Goal: Task Accomplishment & Management: Use online tool/utility

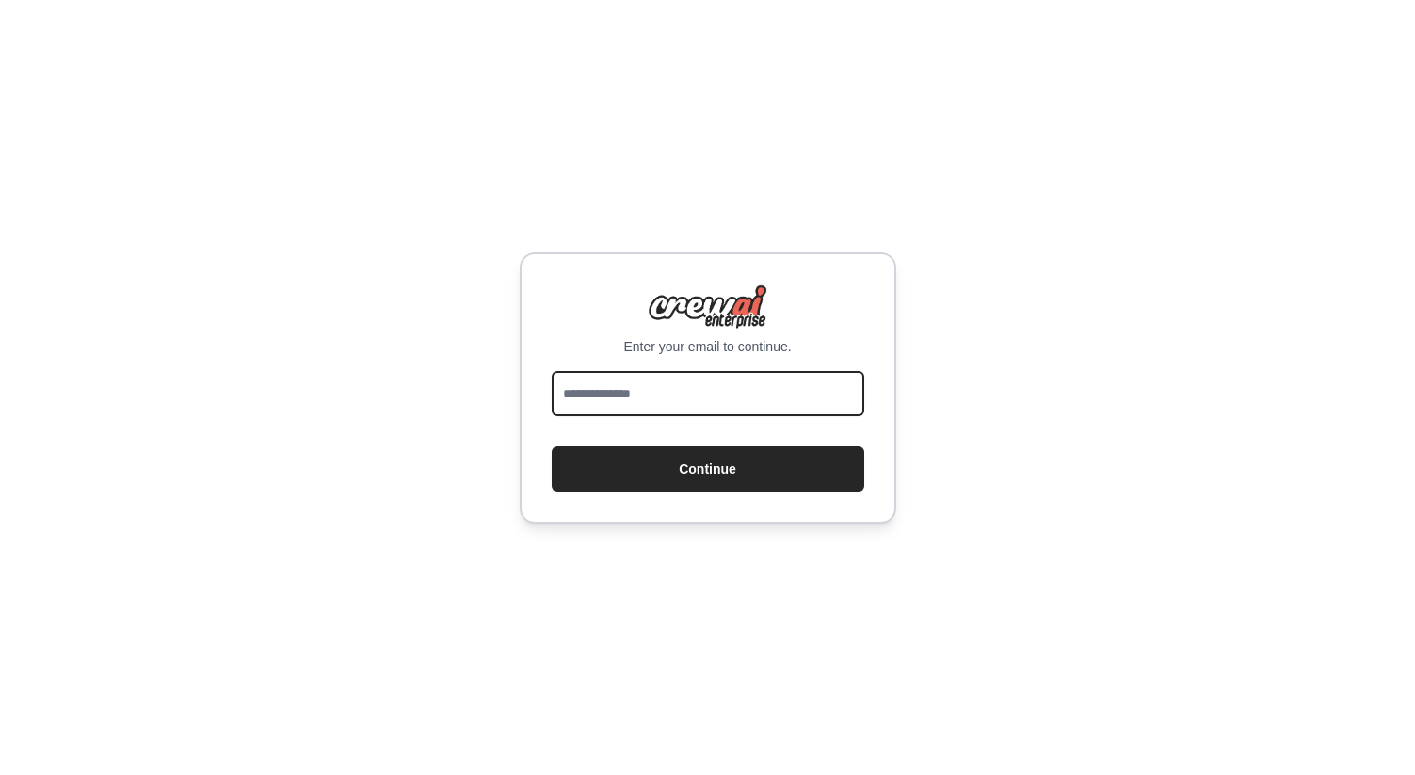
click at [739, 387] on input "email" at bounding box center [708, 393] width 313 height 45
type input "**********"
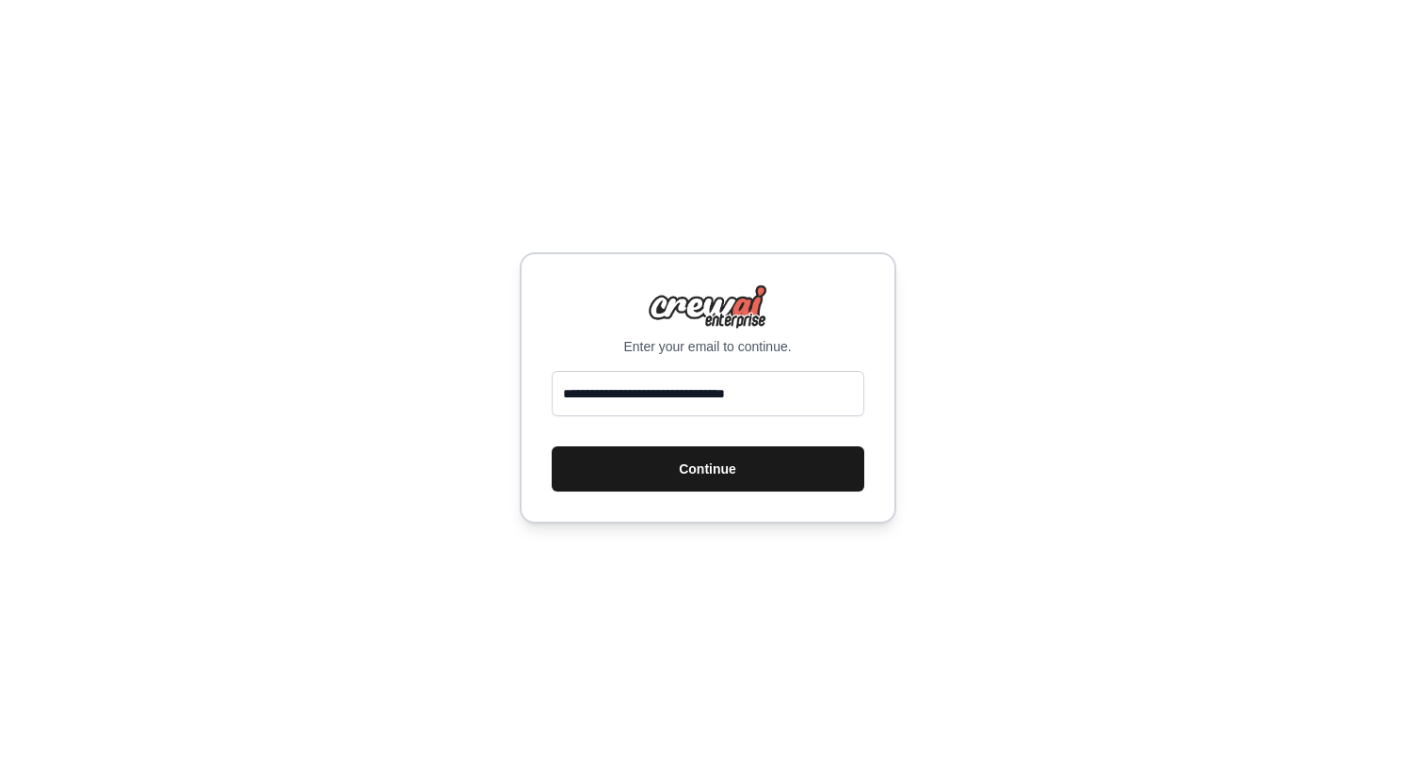
click at [743, 458] on button "Continue" at bounding box center [708, 468] width 313 height 45
click at [687, 369] on div "Enter your email to continue. Continue" at bounding box center [708, 387] width 377 height 271
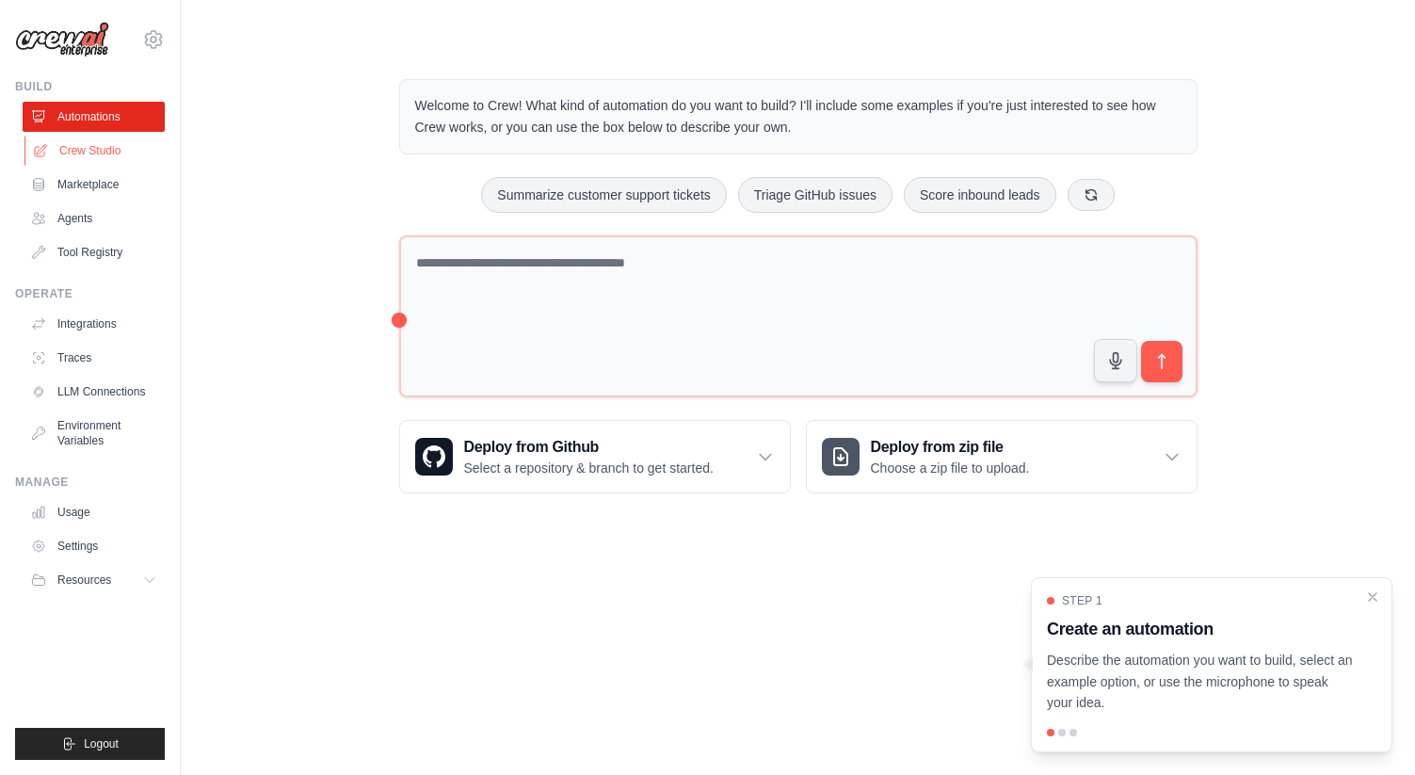
click at [90, 147] on link "Crew Studio" at bounding box center [95, 151] width 142 height 30
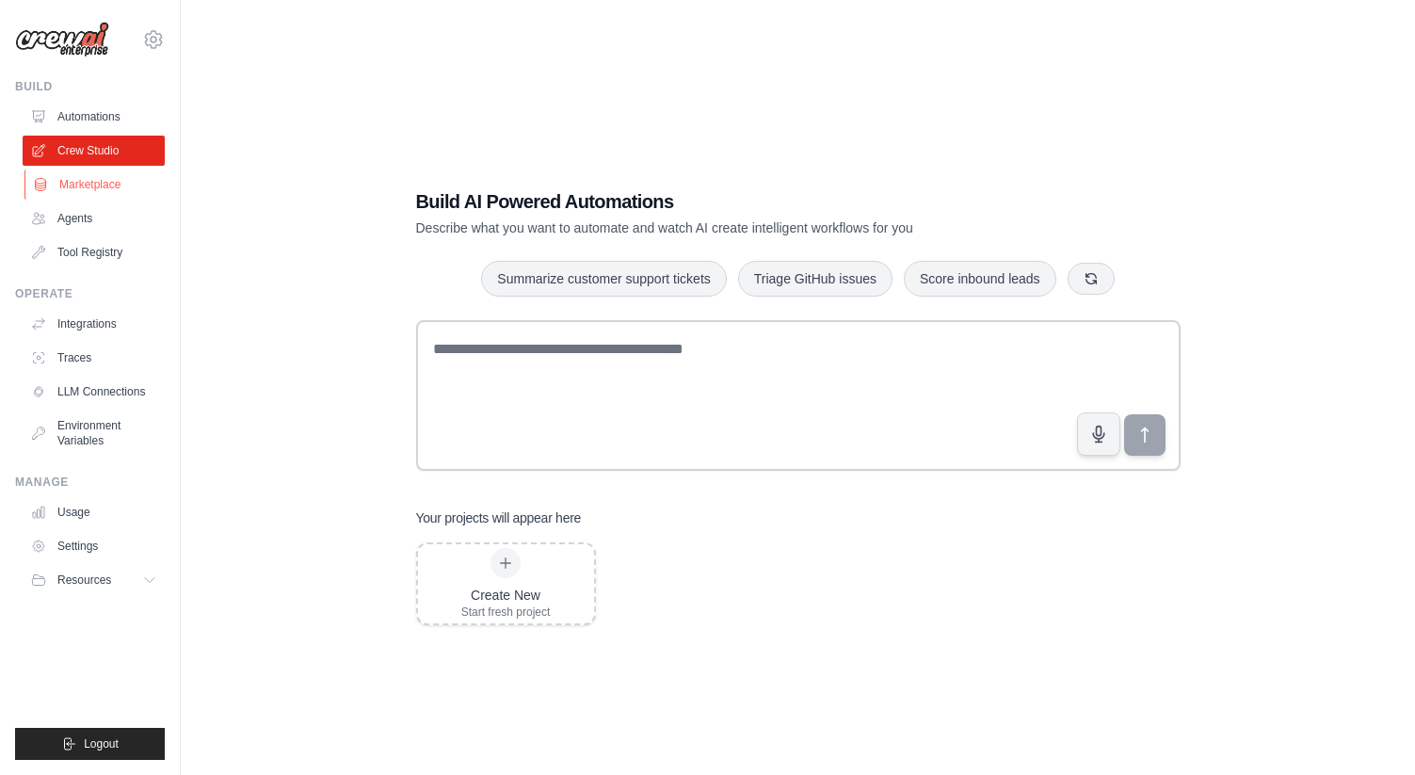
click at [73, 184] on link "Marketplace" at bounding box center [95, 184] width 142 height 30
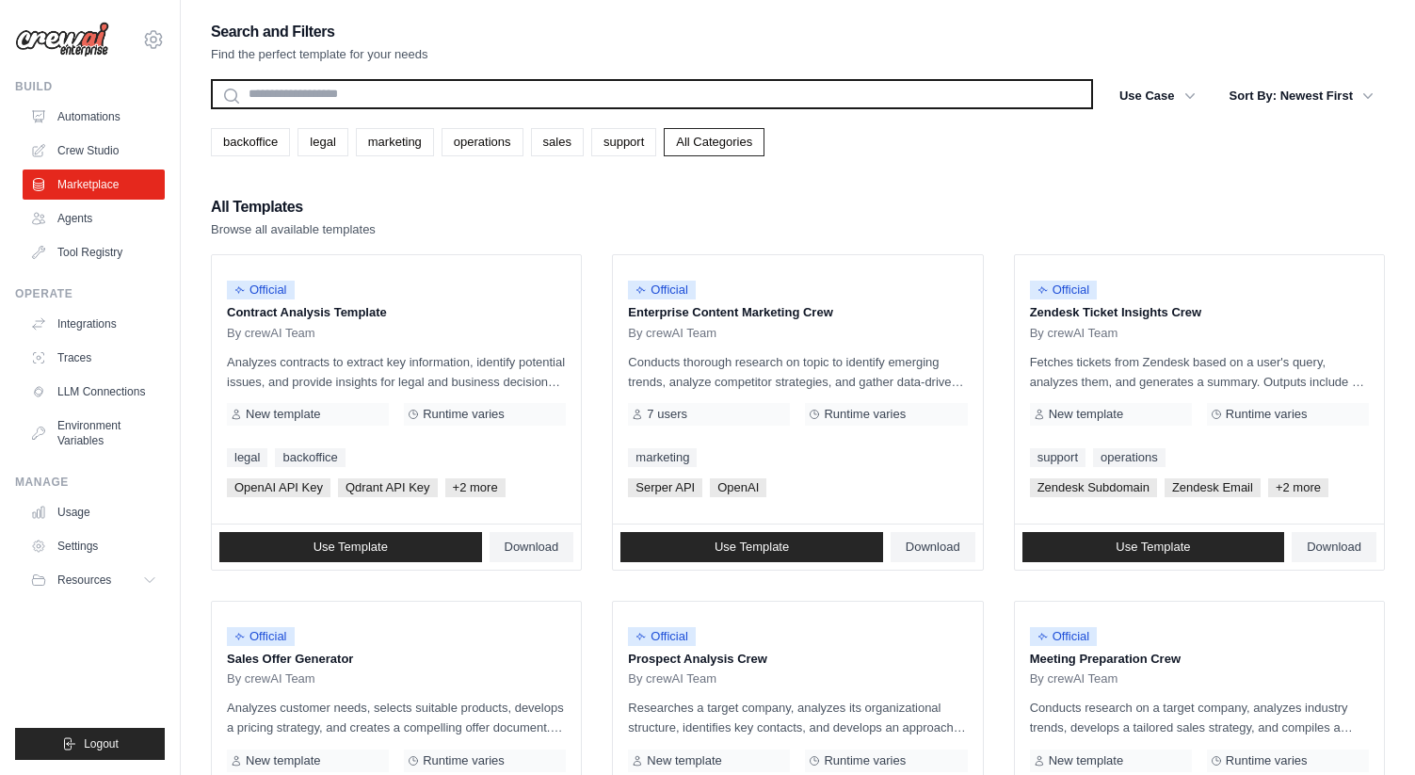
click at [363, 101] on input "text" at bounding box center [652, 94] width 882 height 30
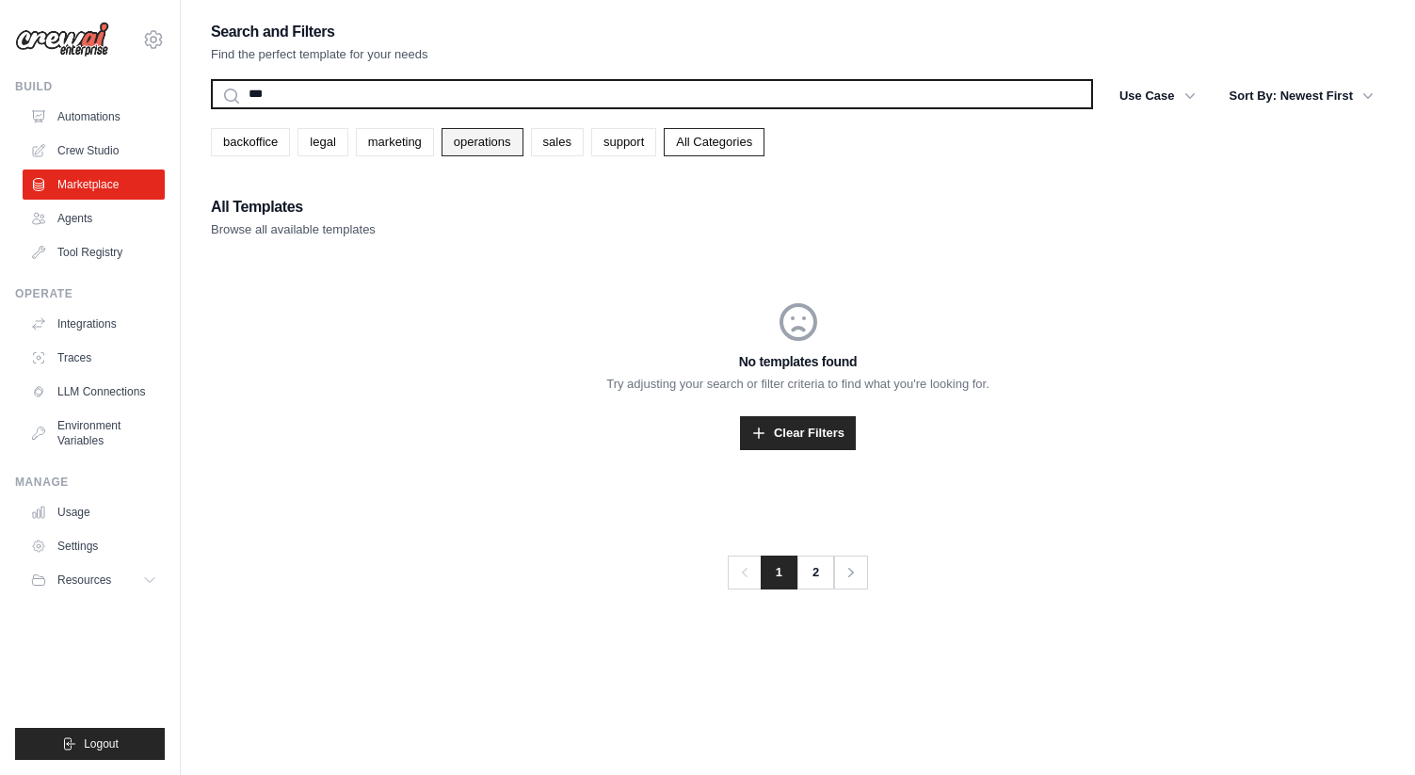
type input "***"
click at [210, 108] on button "Search" at bounding box center [210, 108] width 1 height 1
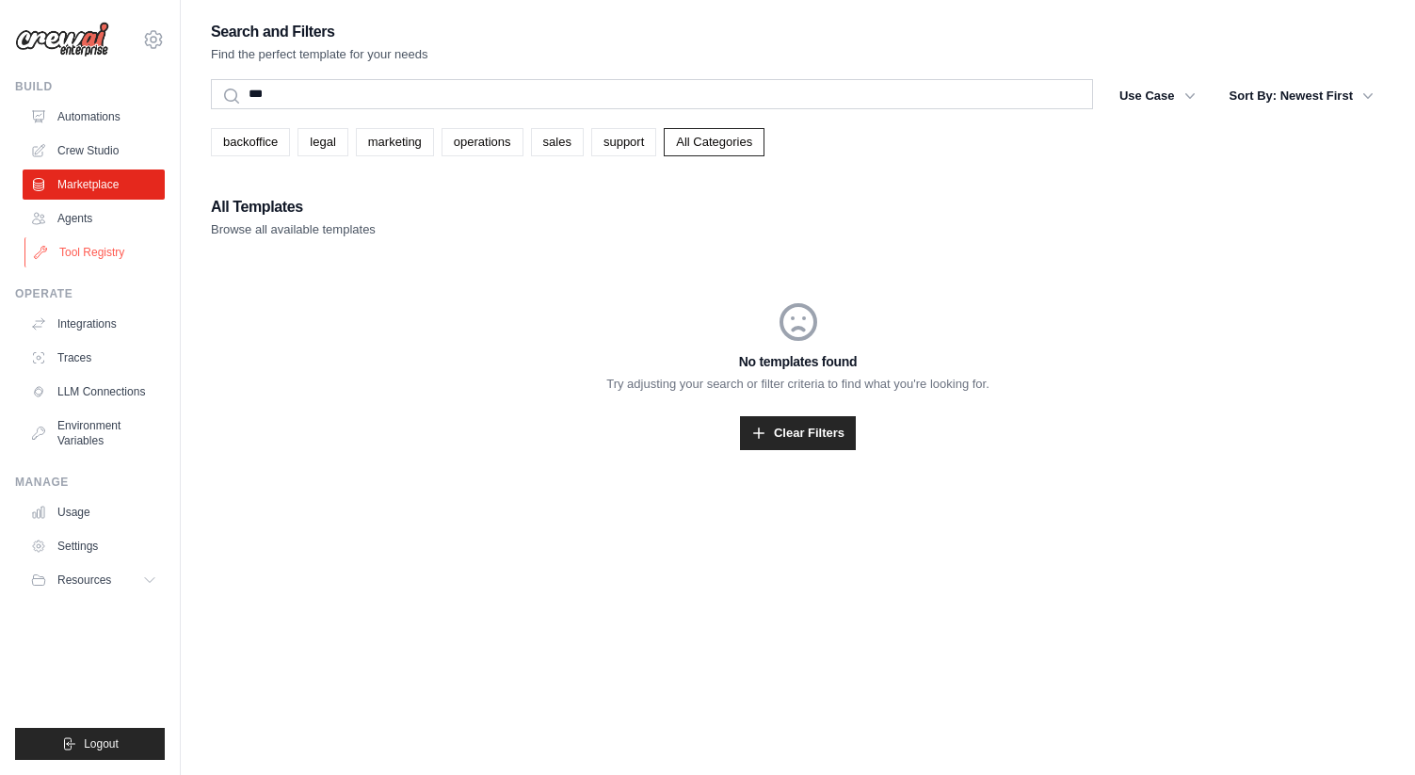
click at [104, 245] on link "Tool Registry" at bounding box center [95, 252] width 142 height 30
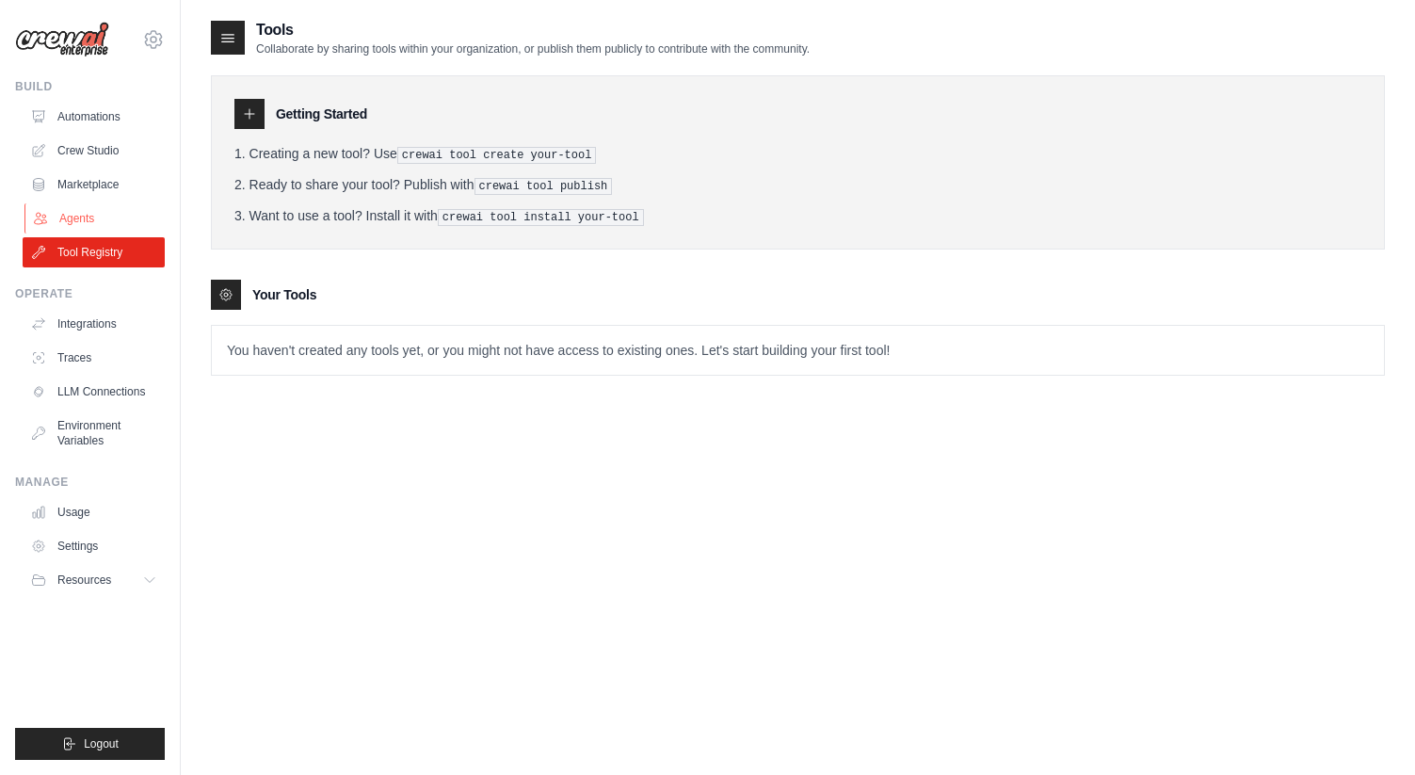
click at [105, 209] on link "Agents" at bounding box center [95, 218] width 142 height 30
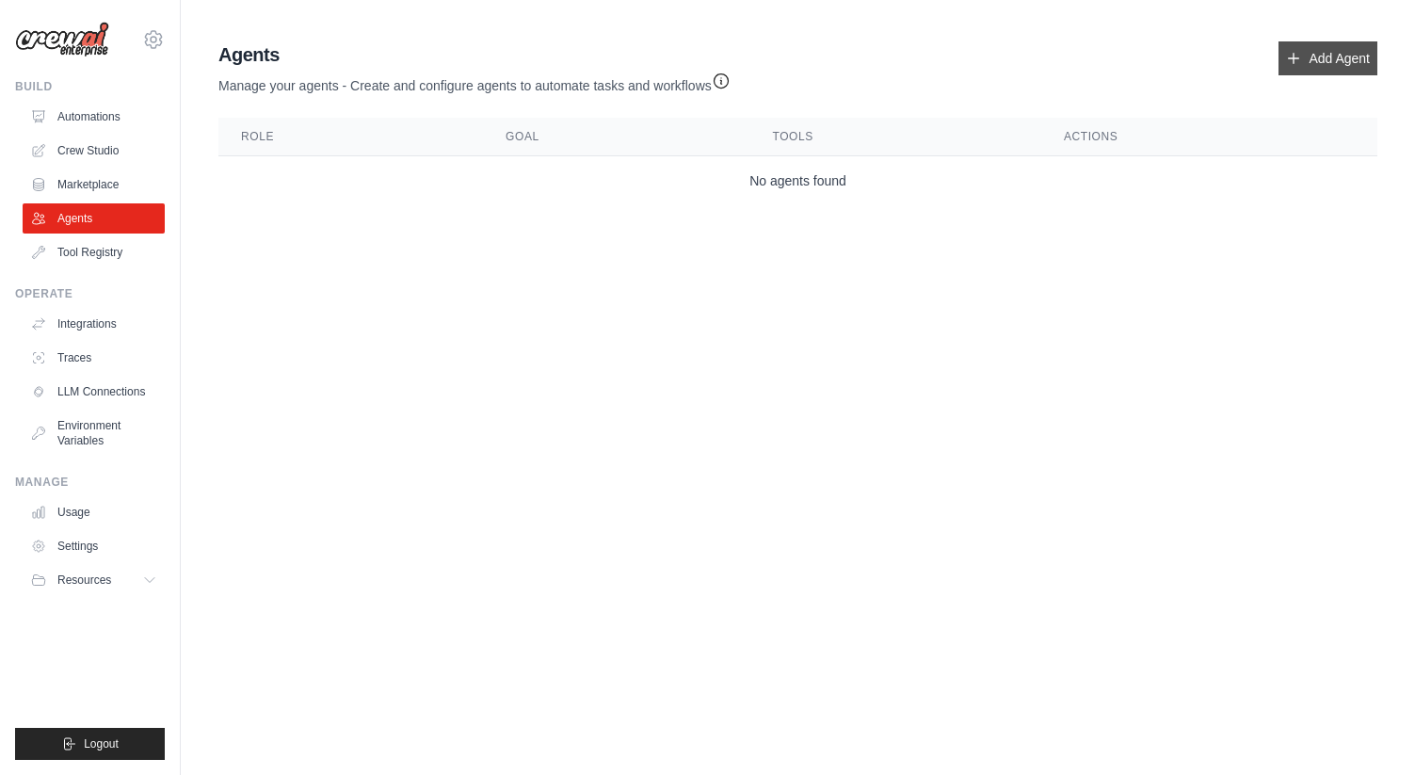
click at [1340, 42] on link "Add Agent" at bounding box center [1327, 58] width 99 height 34
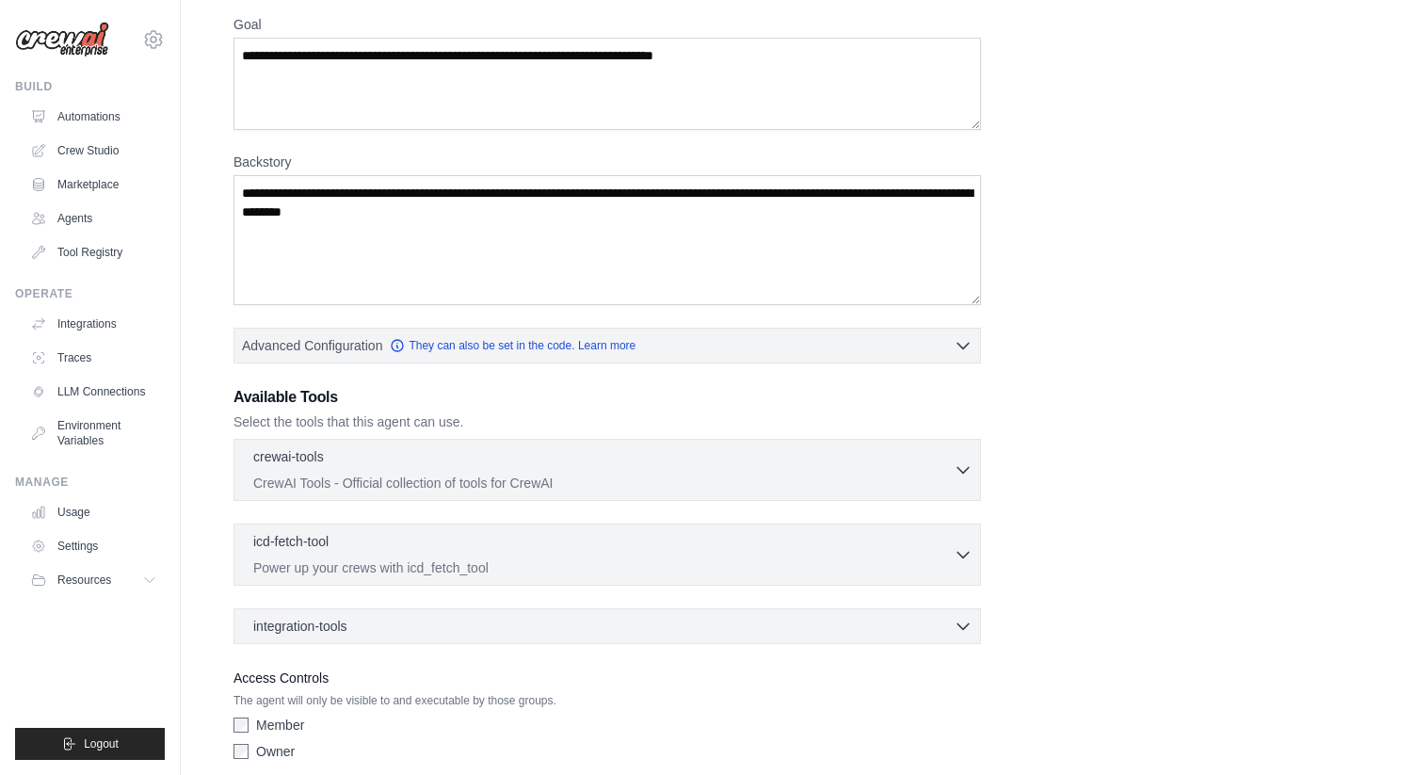
scroll to position [235, 0]
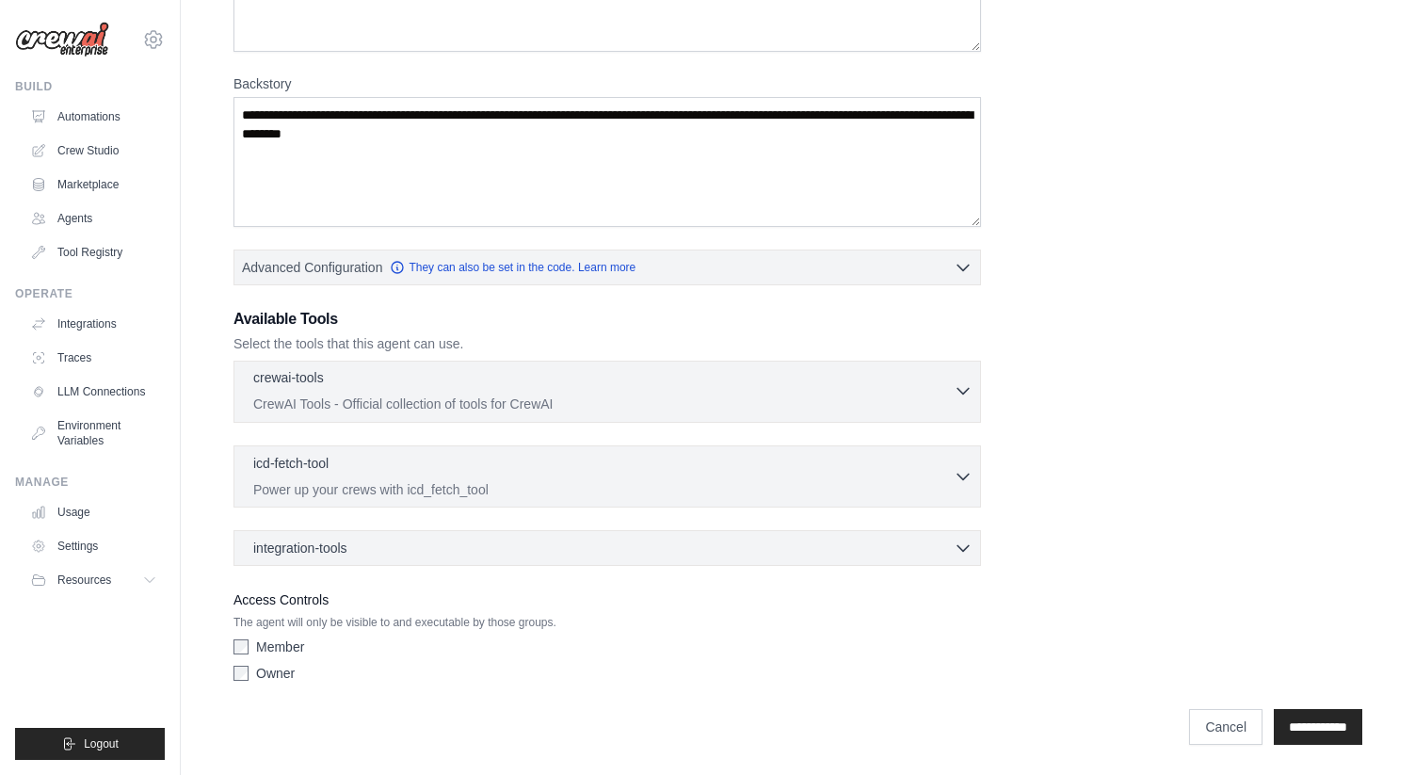
click at [371, 406] on p "CrewAI Tools - Official collection of tools for CrewAI" at bounding box center [603, 403] width 700 height 19
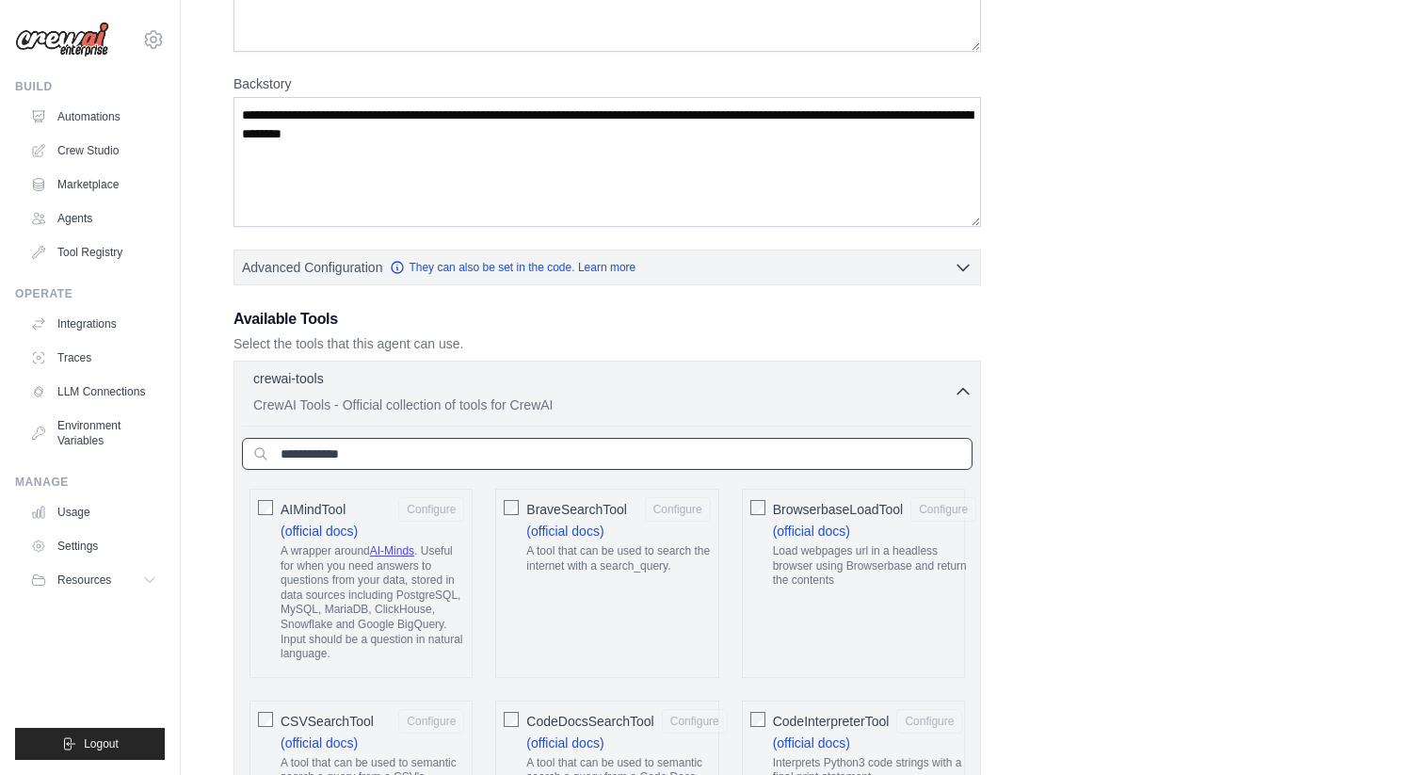
click at [378, 446] on input "text" at bounding box center [607, 454] width 730 height 32
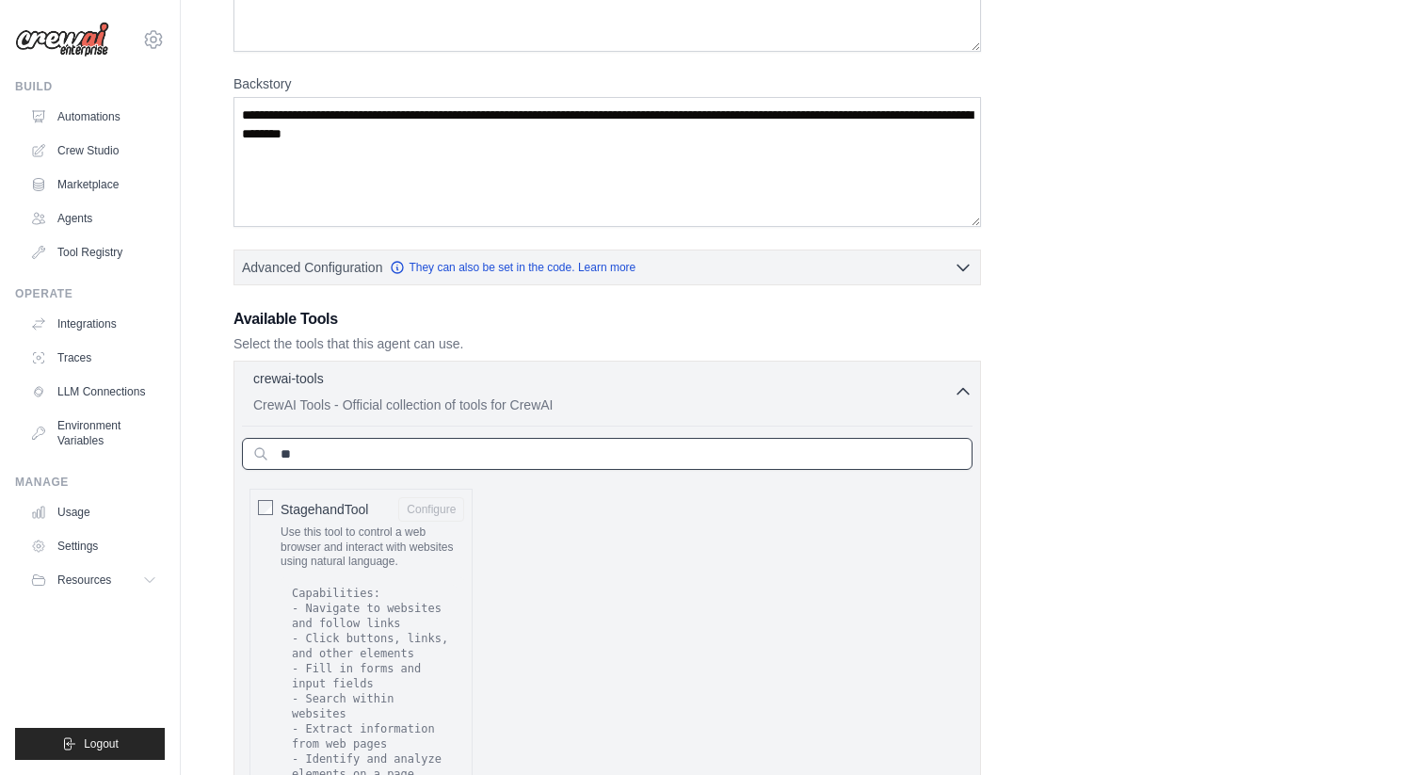
type input "***"
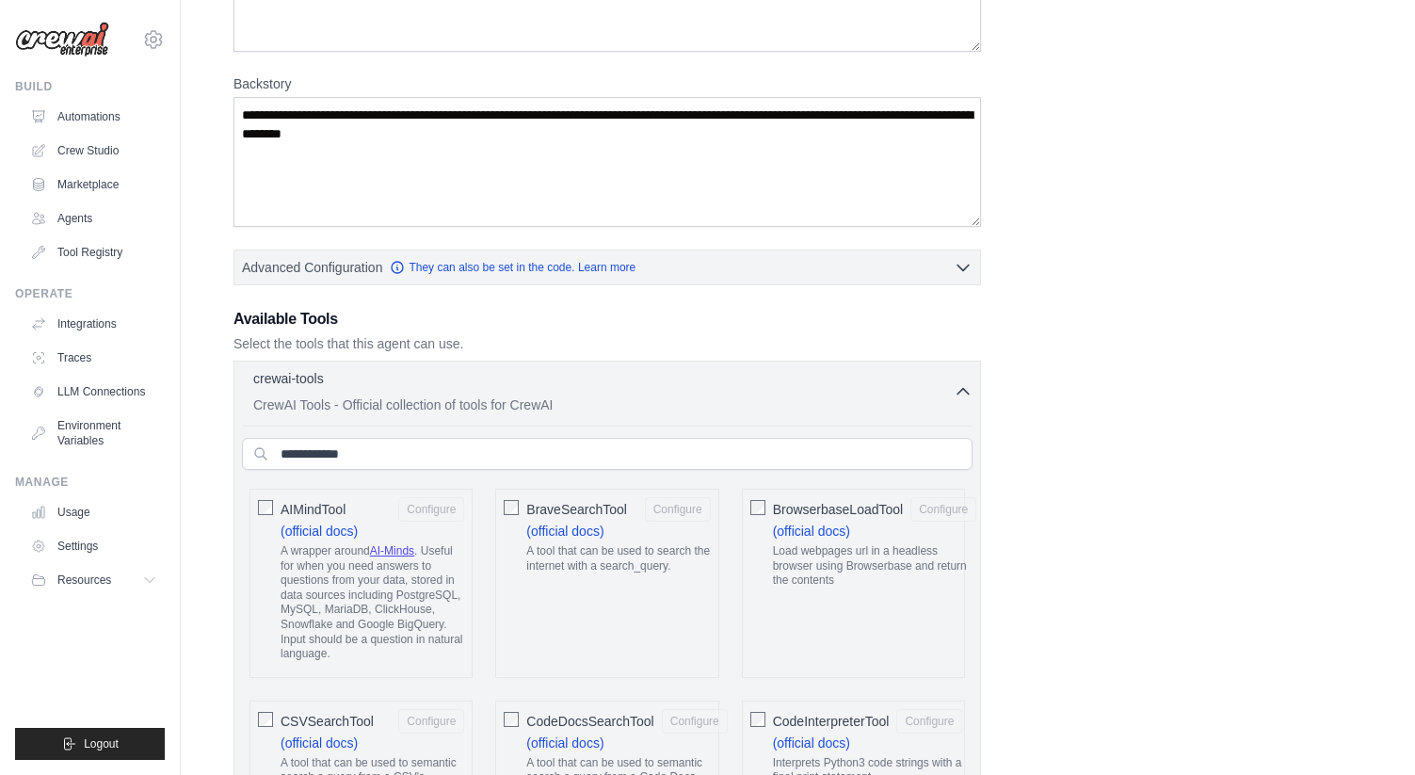
click at [360, 537] on label "AIMindTool Configure (official docs) A wrapper around AI-Minds . Useful for whe…" at bounding box center [373, 583] width 184 height 172
click at [333, 523] on link "(official docs)" at bounding box center [319, 530] width 77 height 15
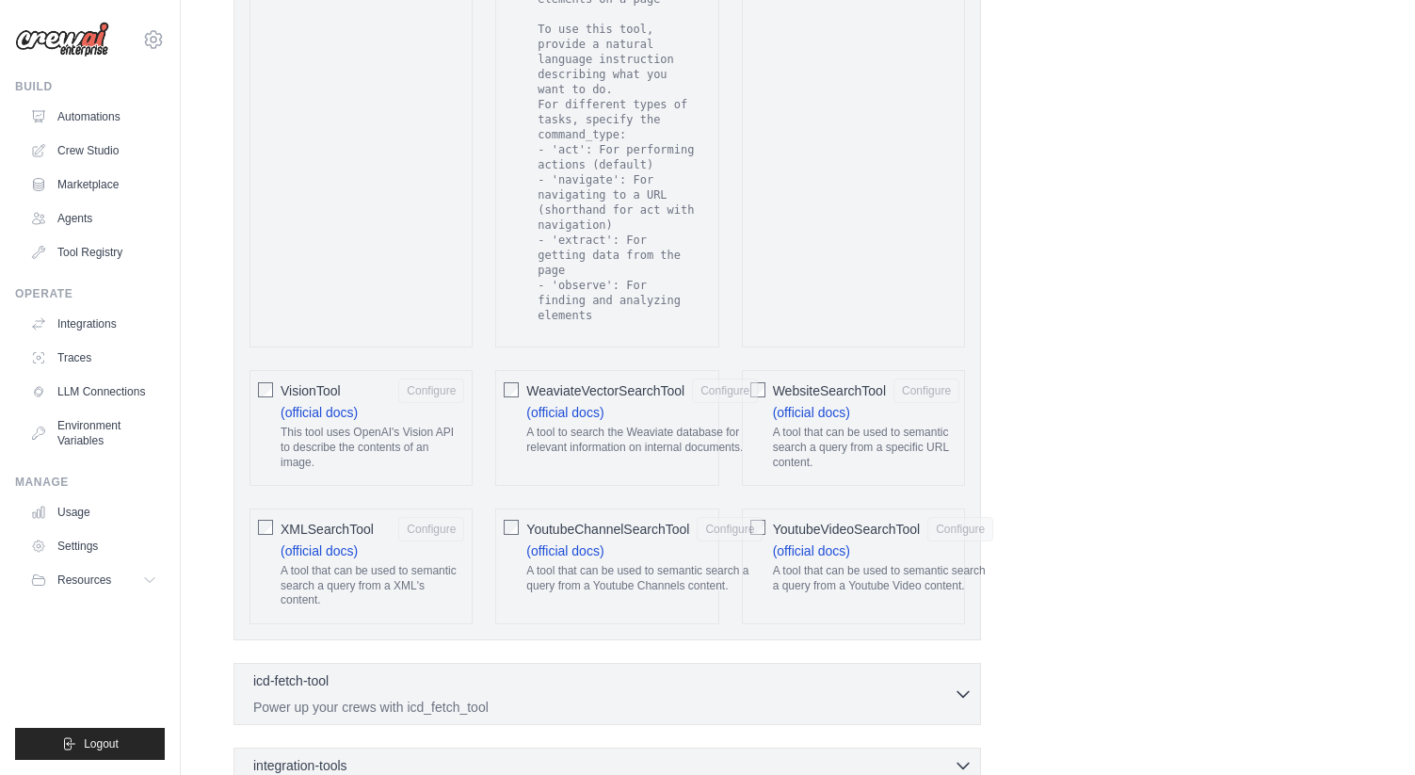
scroll to position [3862, 0]
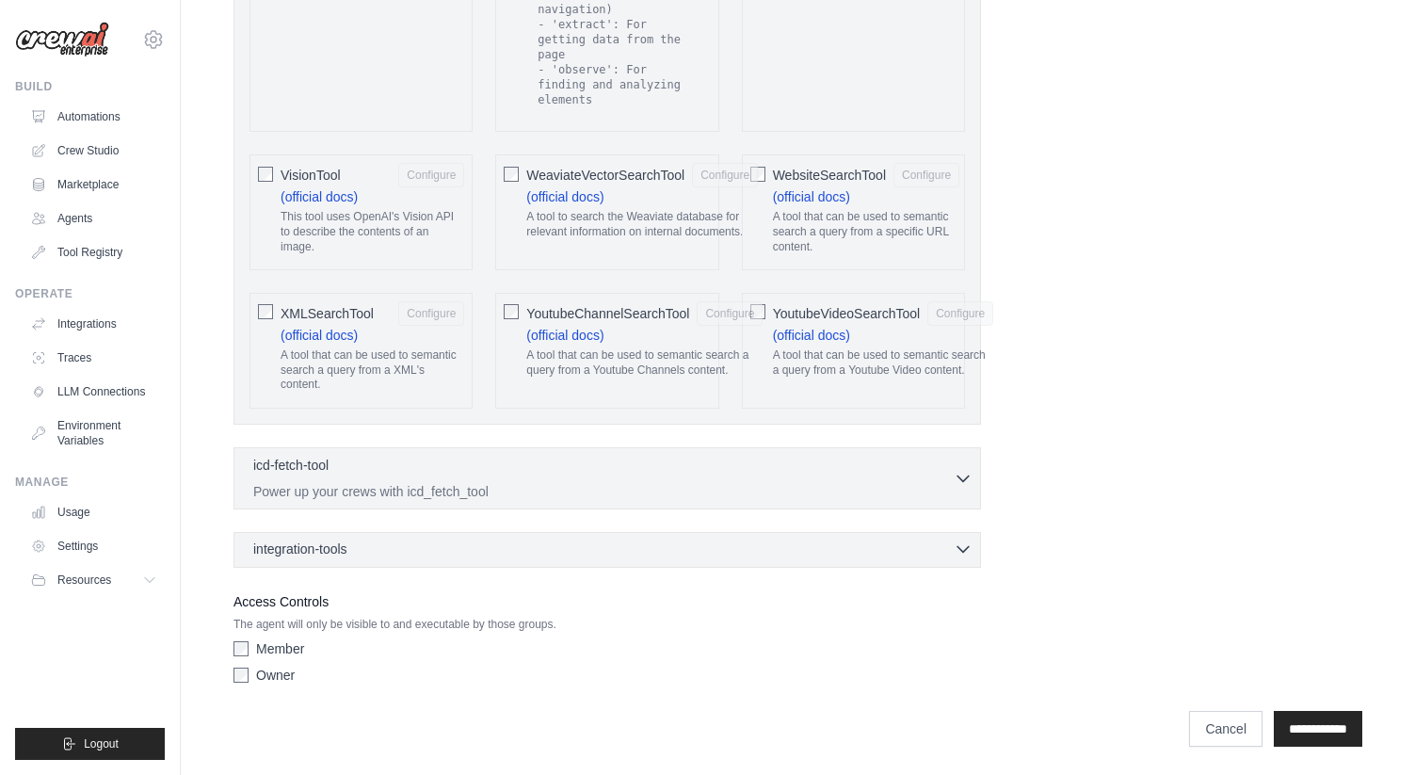
click at [355, 545] on div "integration-tools 0 selected" at bounding box center [304, 548] width 102 height 19
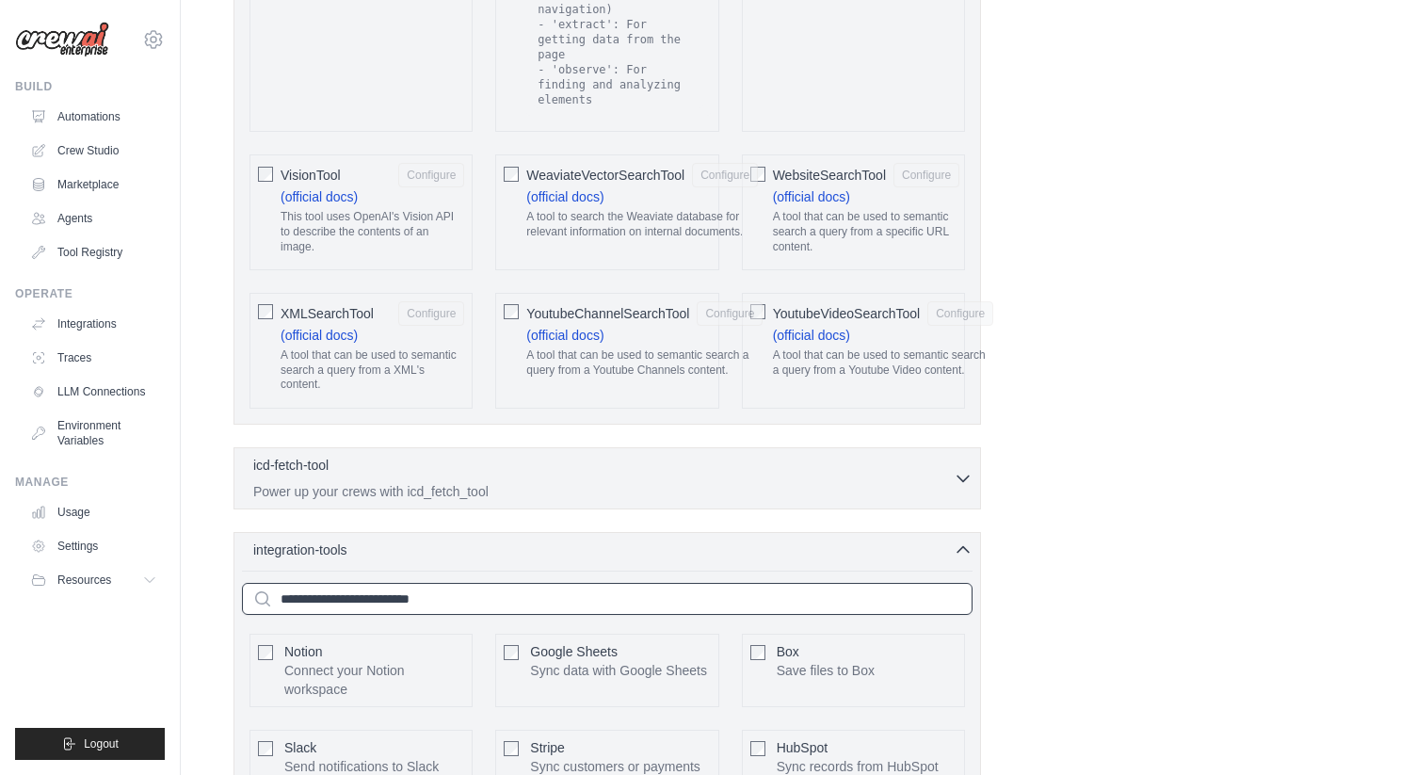
click at [394, 609] on input "text" at bounding box center [607, 599] width 730 height 32
paste input "***"
type input "***"
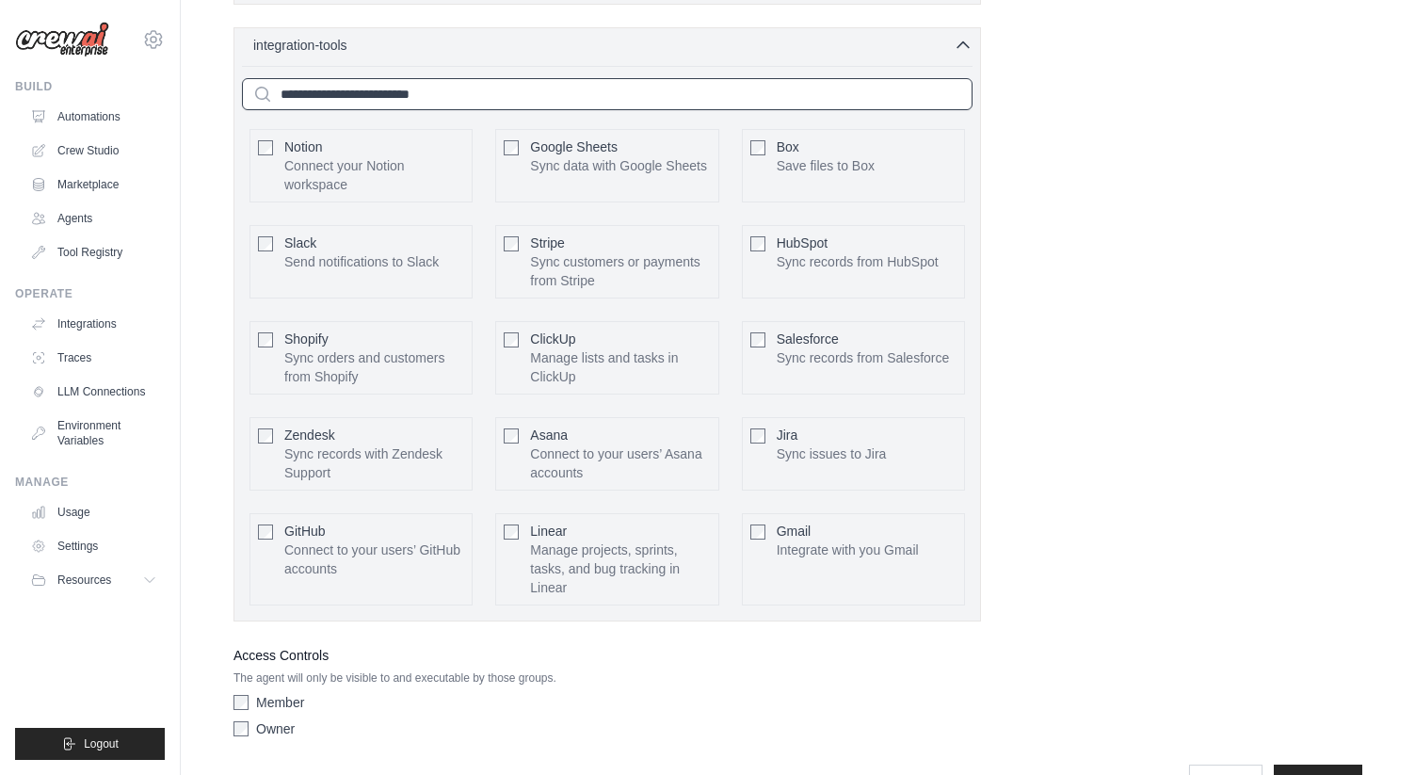
scroll to position [4420, 0]
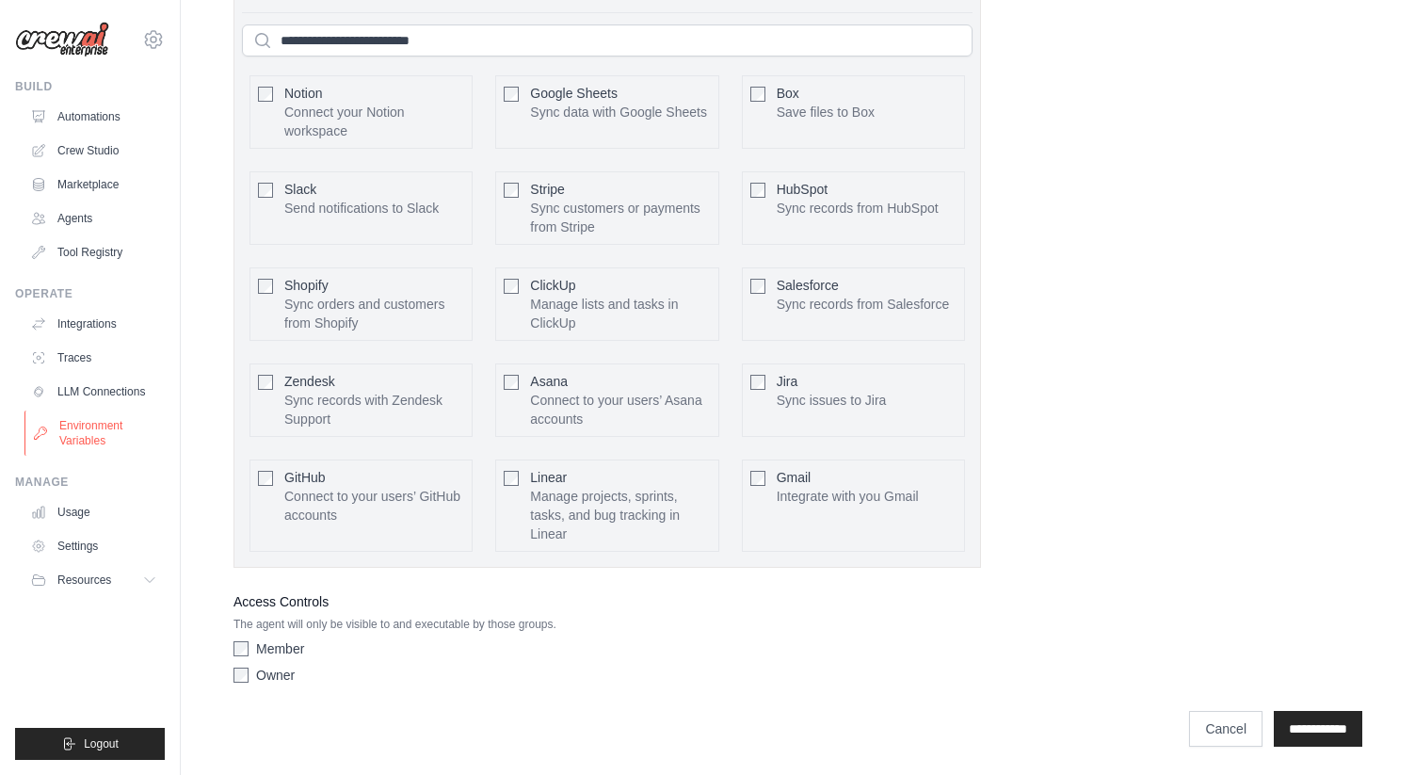
click at [112, 449] on link "Environment Variables" at bounding box center [95, 432] width 142 height 45
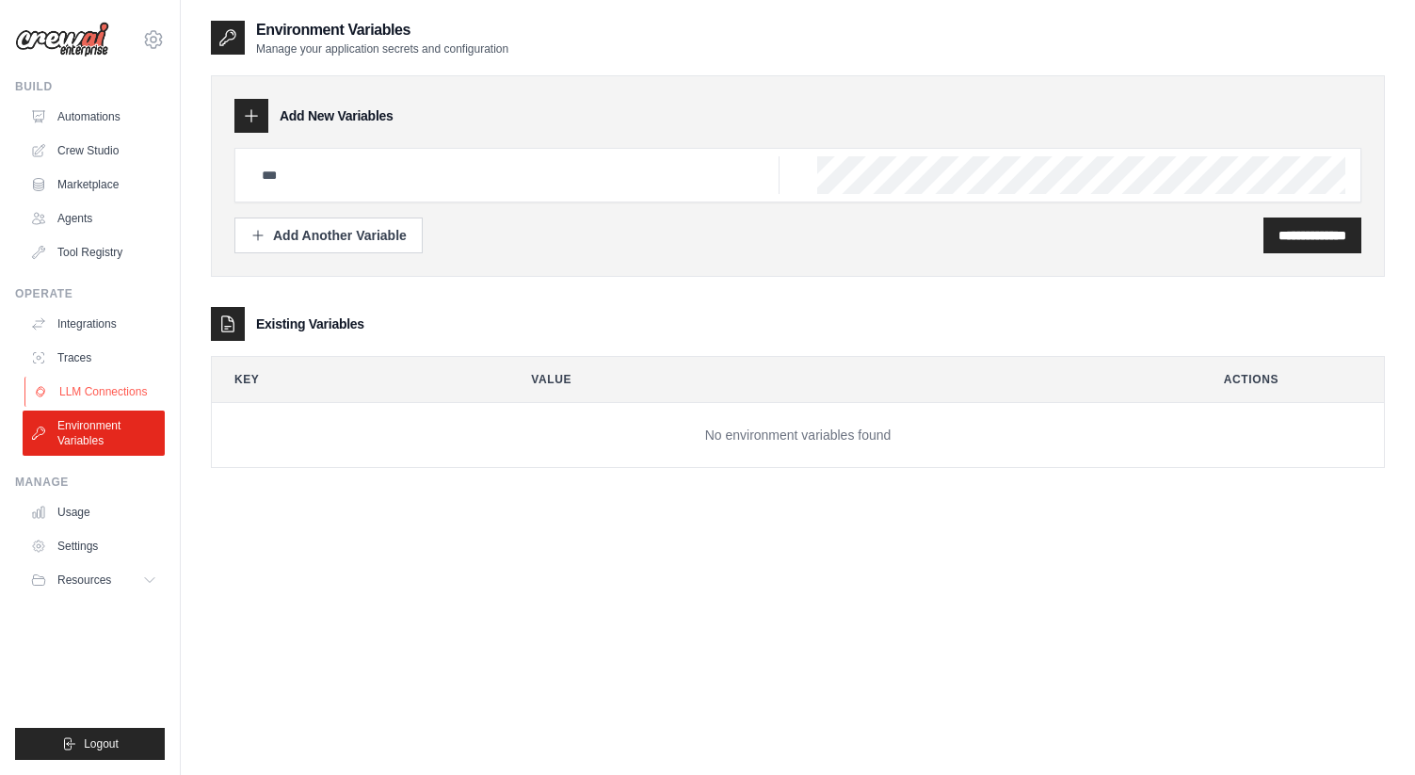
click at [100, 388] on link "LLM Connections" at bounding box center [95, 392] width 142 height 30
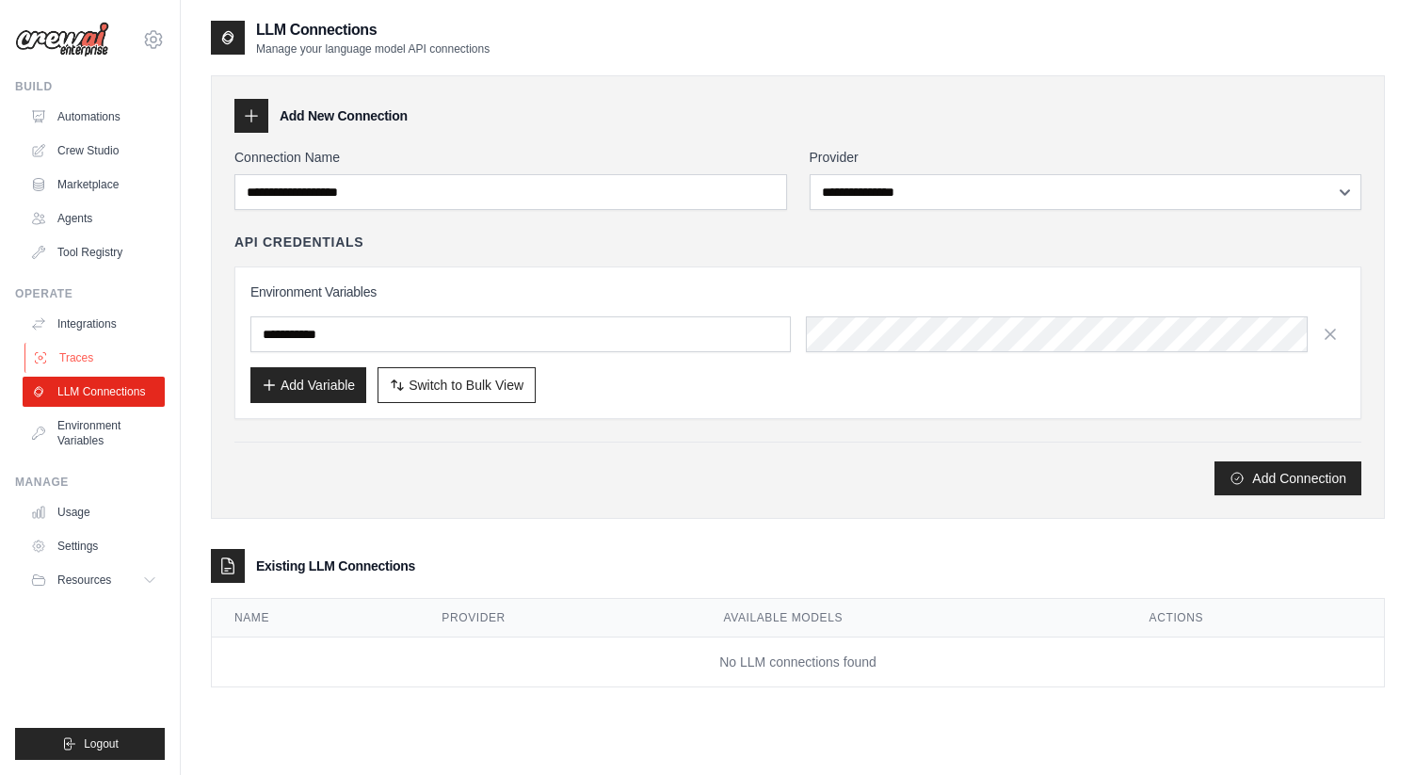
click at [97, 349] on link "Traces" at bounding box center [95, 358] width 142 height 30
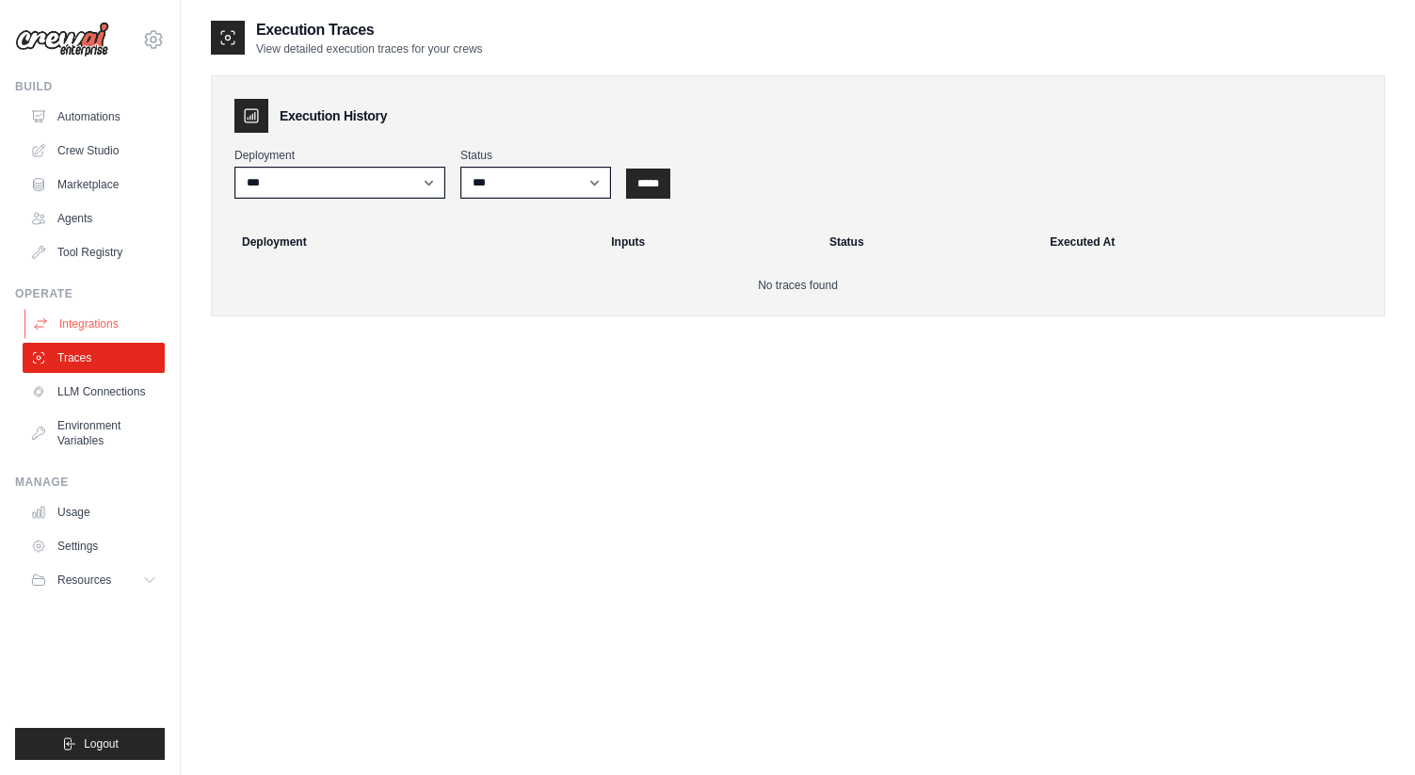
click at [108, 314] on link "Integrations" at bounding box center [95, 324] width 142 height 30
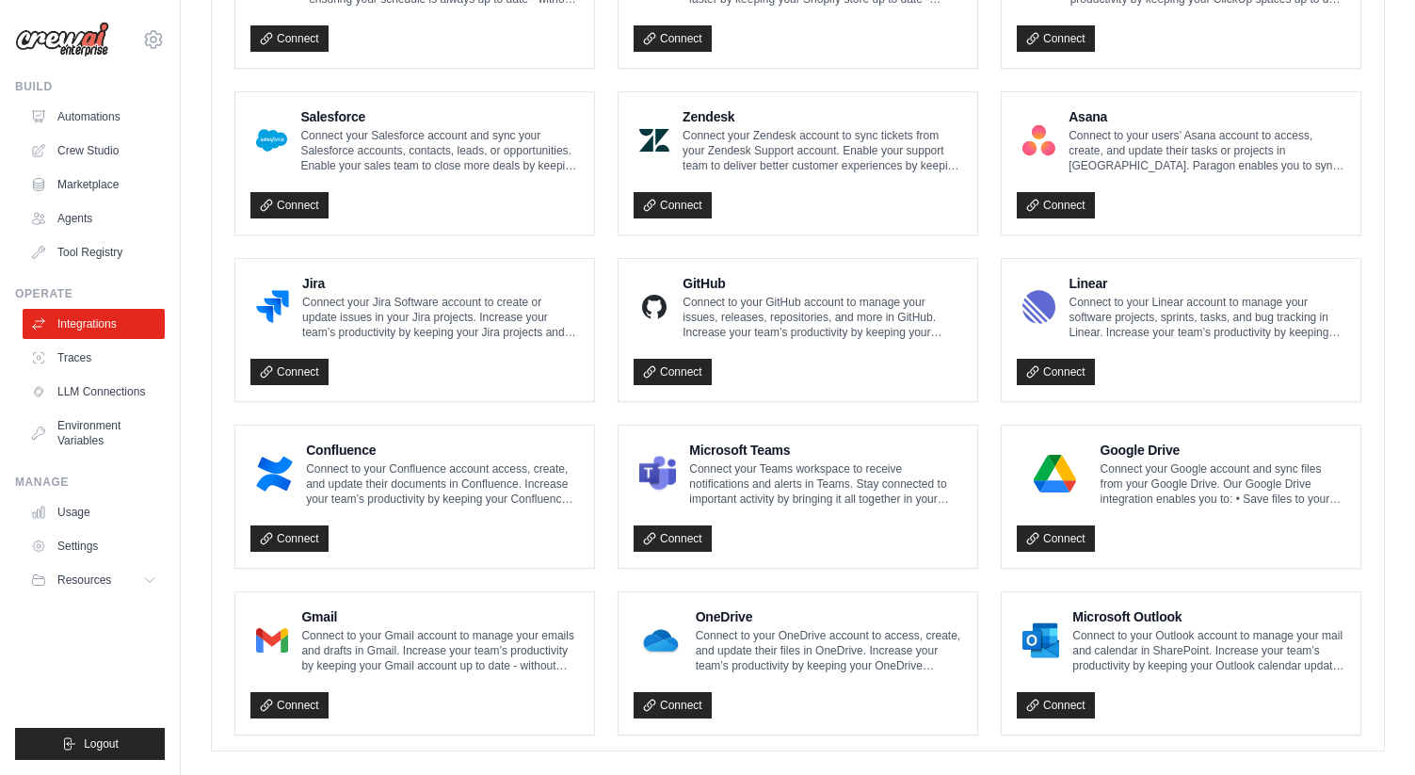
scroll to position [989, 0]
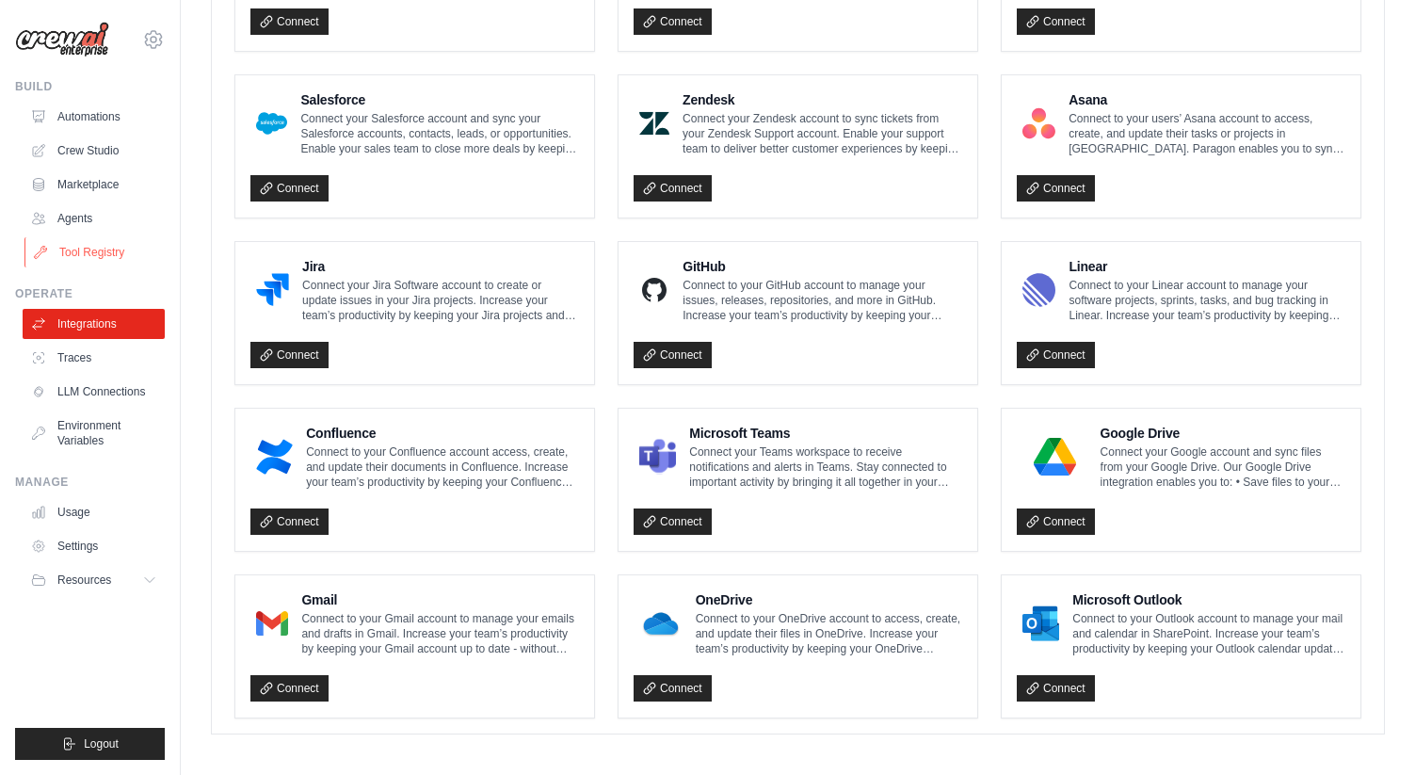
click at [92, 249] on link "Tool Registry" at bounding box center [95, 252] width 142 height 30
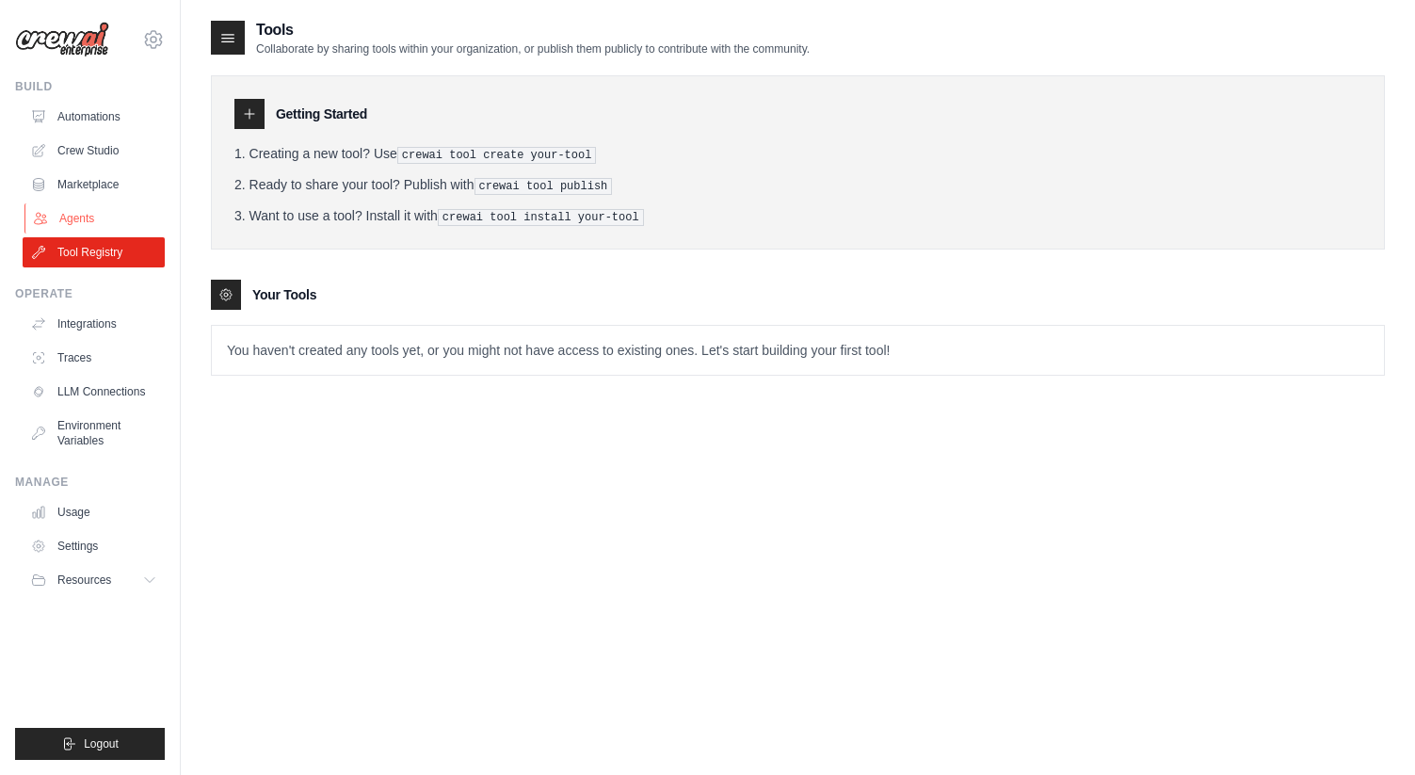
click at [103, 219] on link "Agents" at bounding box center [95, 218] width 142 height 30
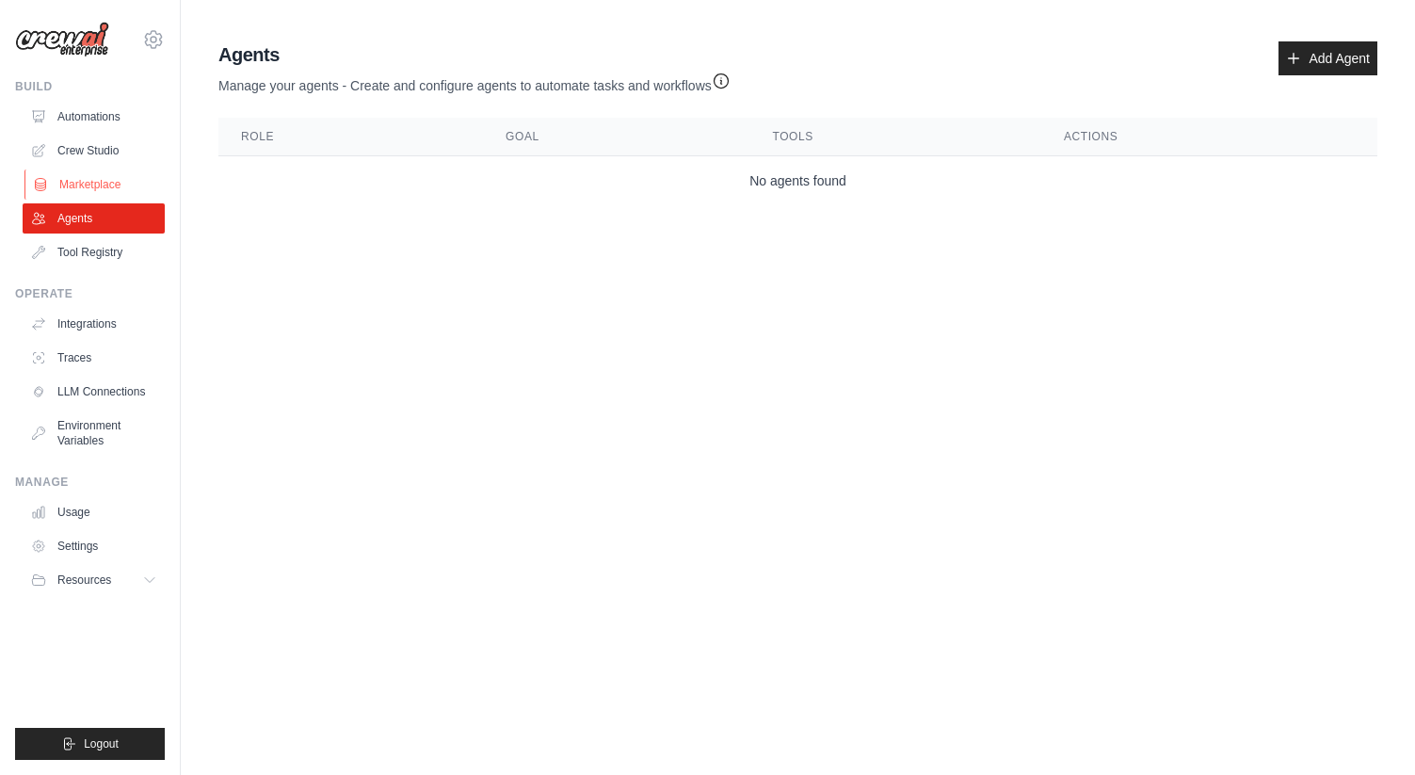
click at [76, 189] on link "Marketplace" at bounding box center [95, 184] width 142 height 30
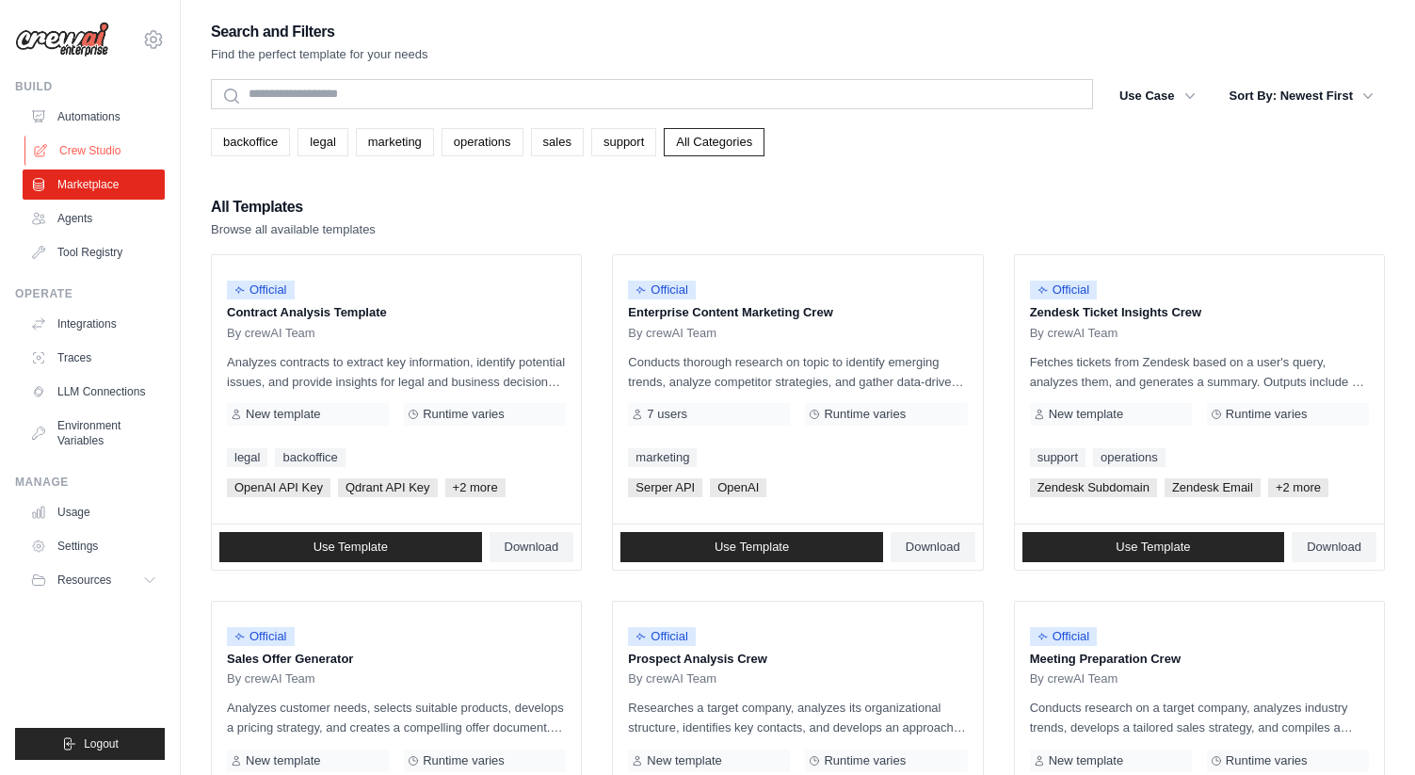
click at [96, 148] on link "Crew Studio" at bounding box center [95, 151] width 142 height 30
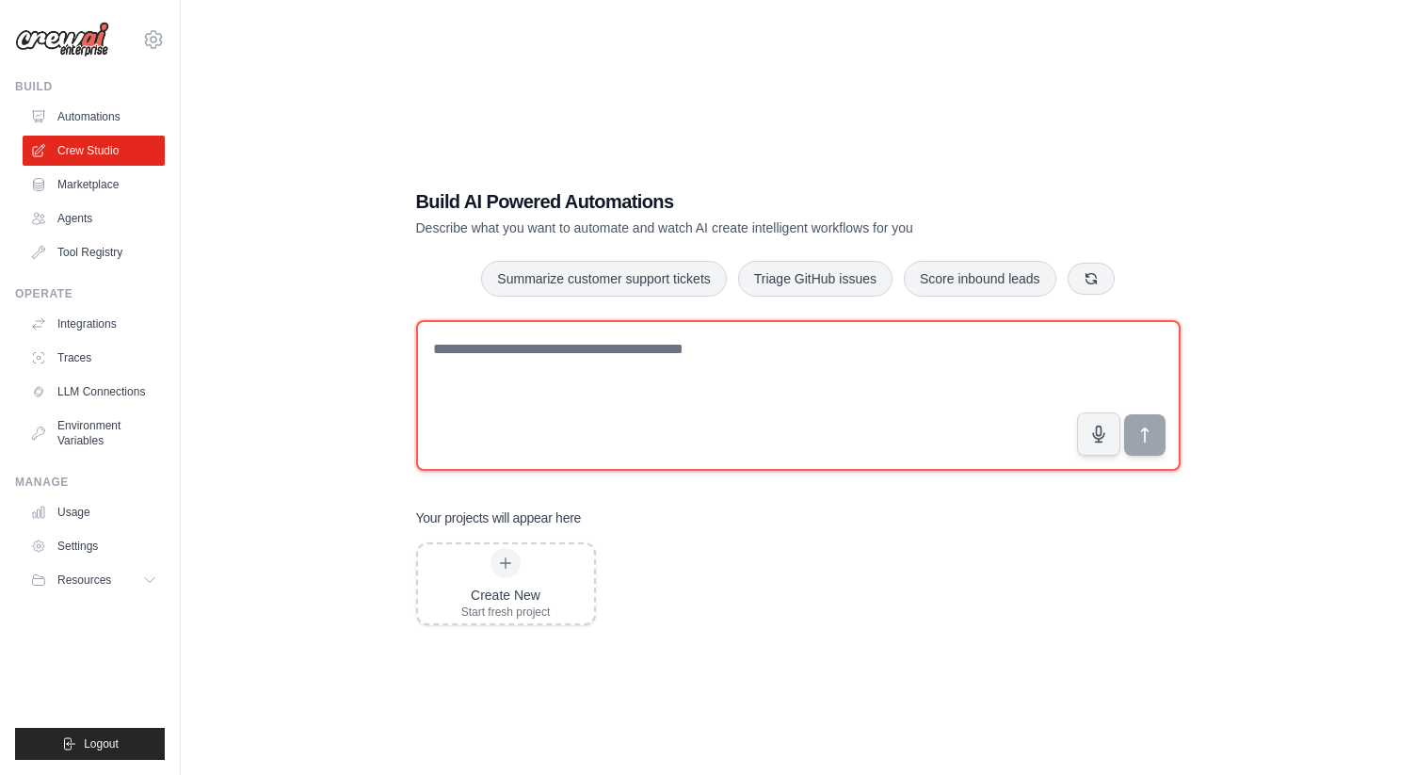
click at [663, 418] on textarea at bounding box center [798, 395] width 764 height 151
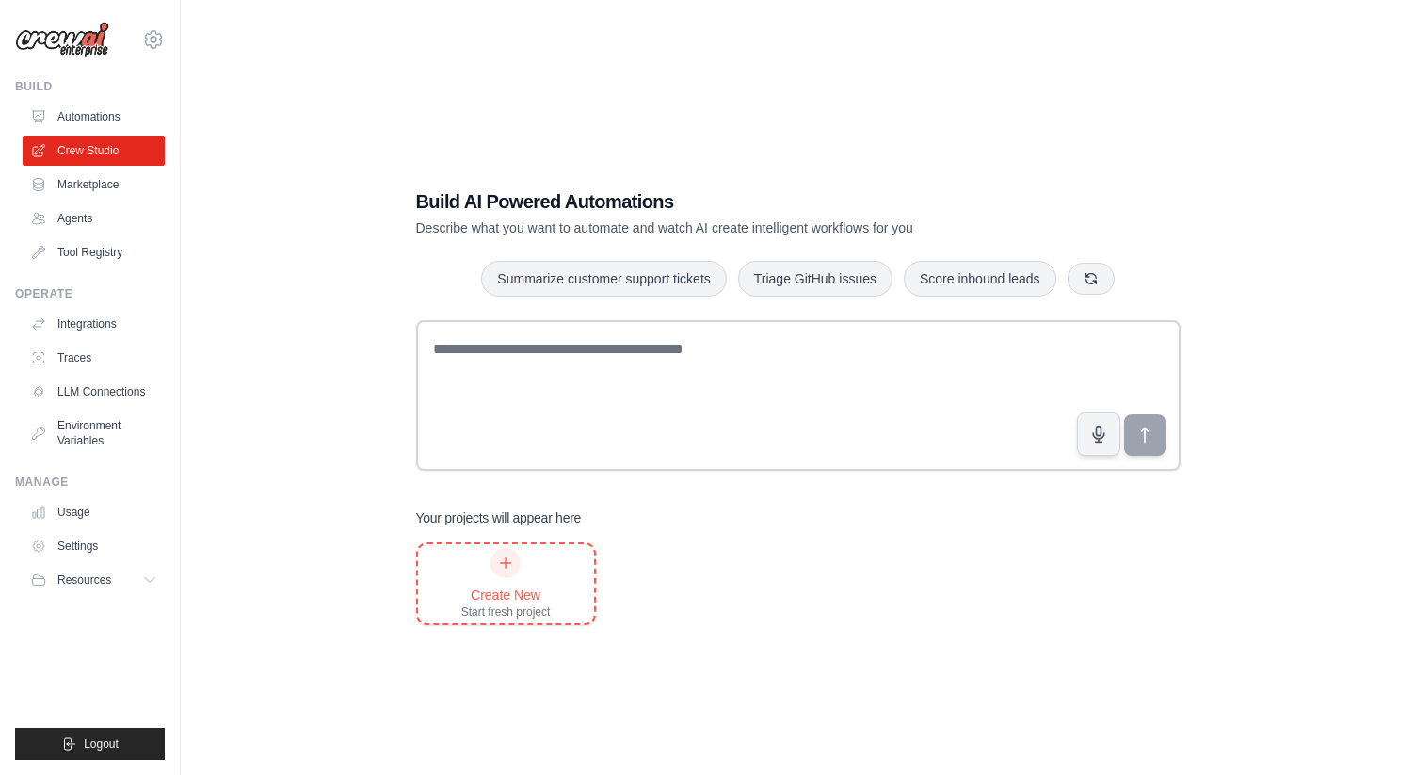
click at [515, 564] on div at bounding box center [505, 563] width 30 height 30
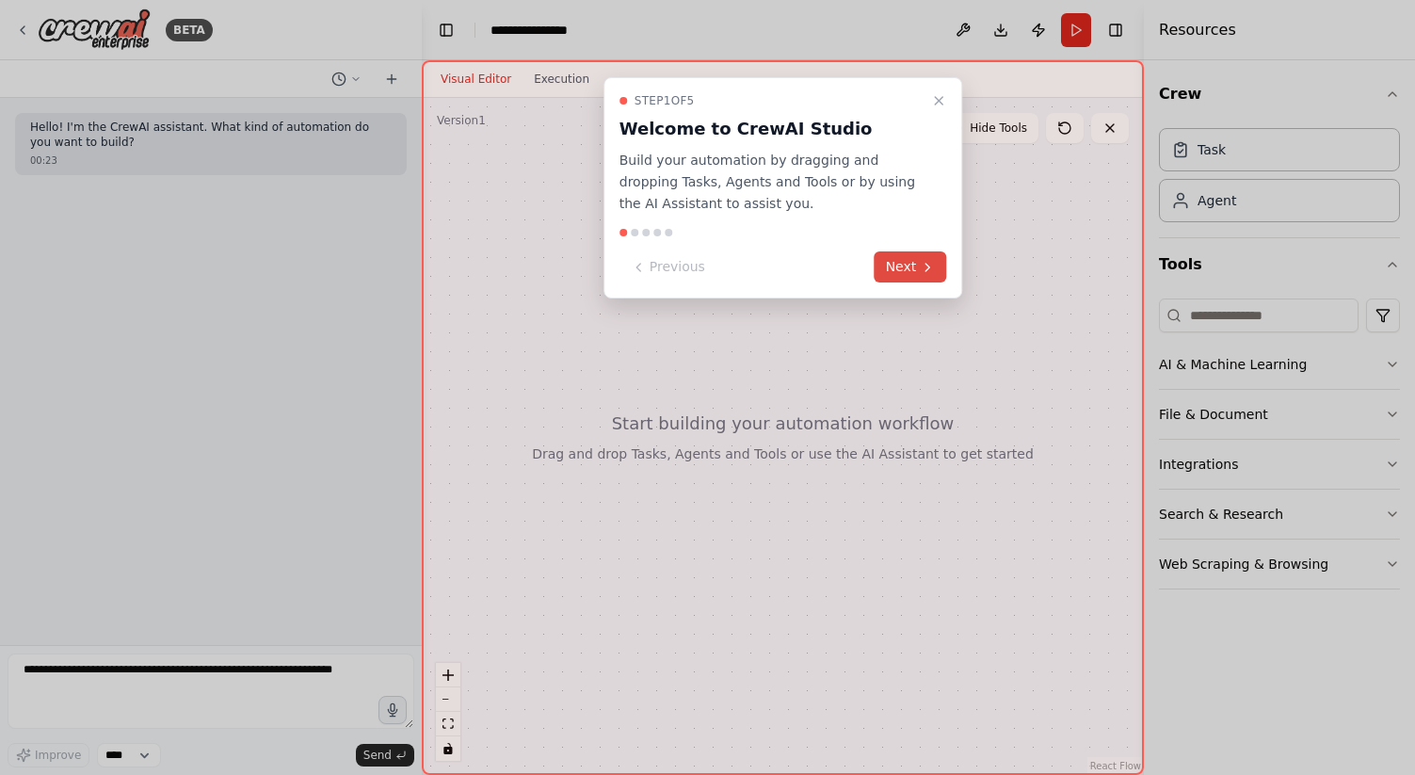
click at [910, 273] on button "Next" at bounding box center [910, 266] width 72 height 31
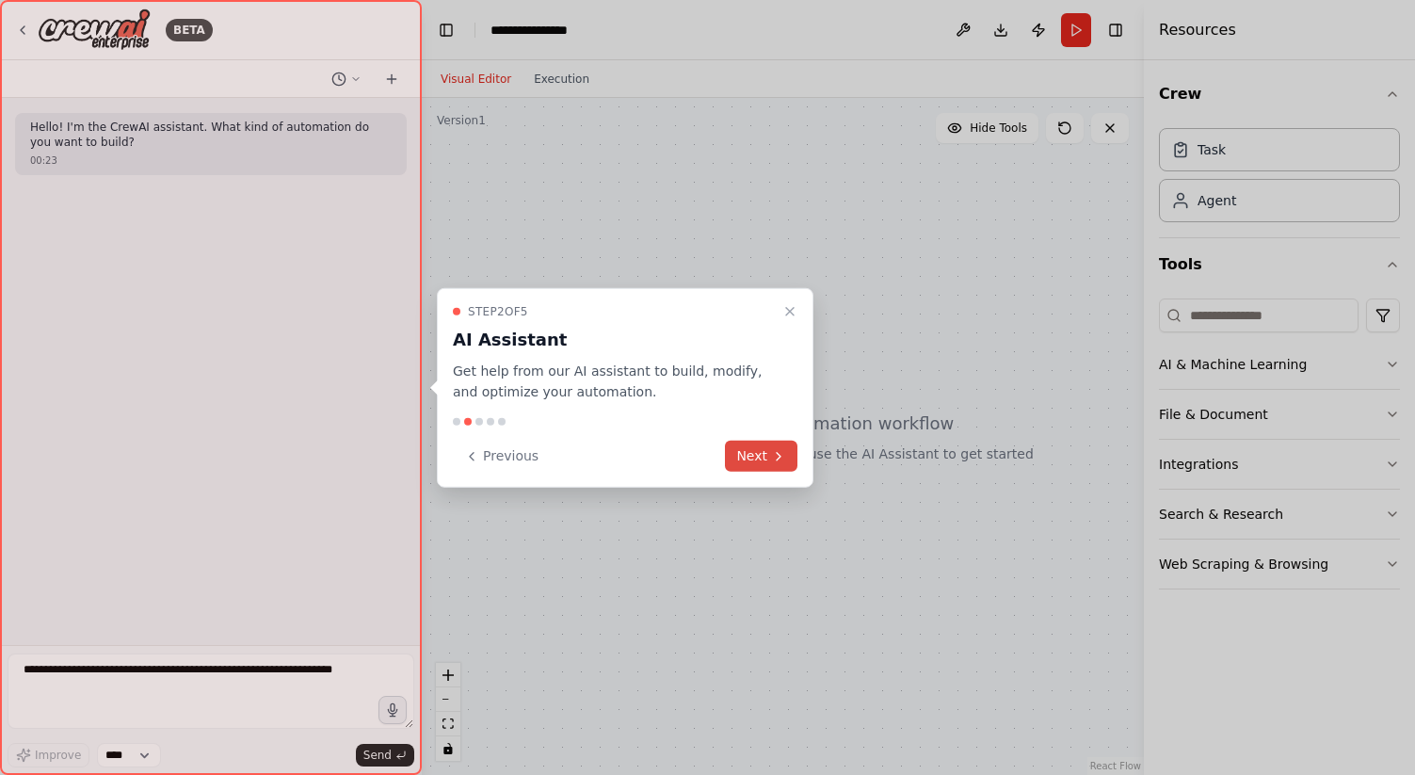
click at [753, 457] on button "Next" at bounding box center [761, 456] width 72 height 31
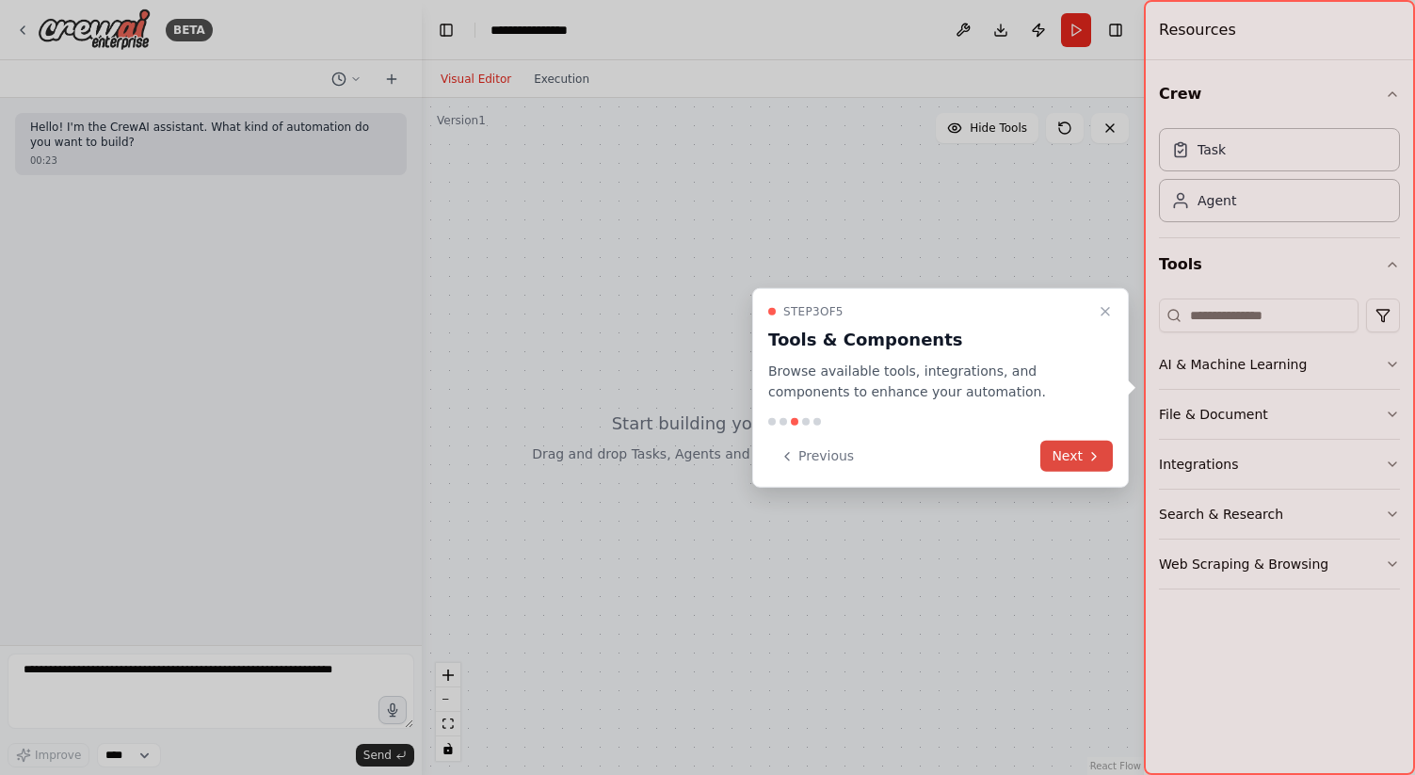
click at [1082, 457] on button "Next" at bounding box center [1076, 456] width 72 height 31
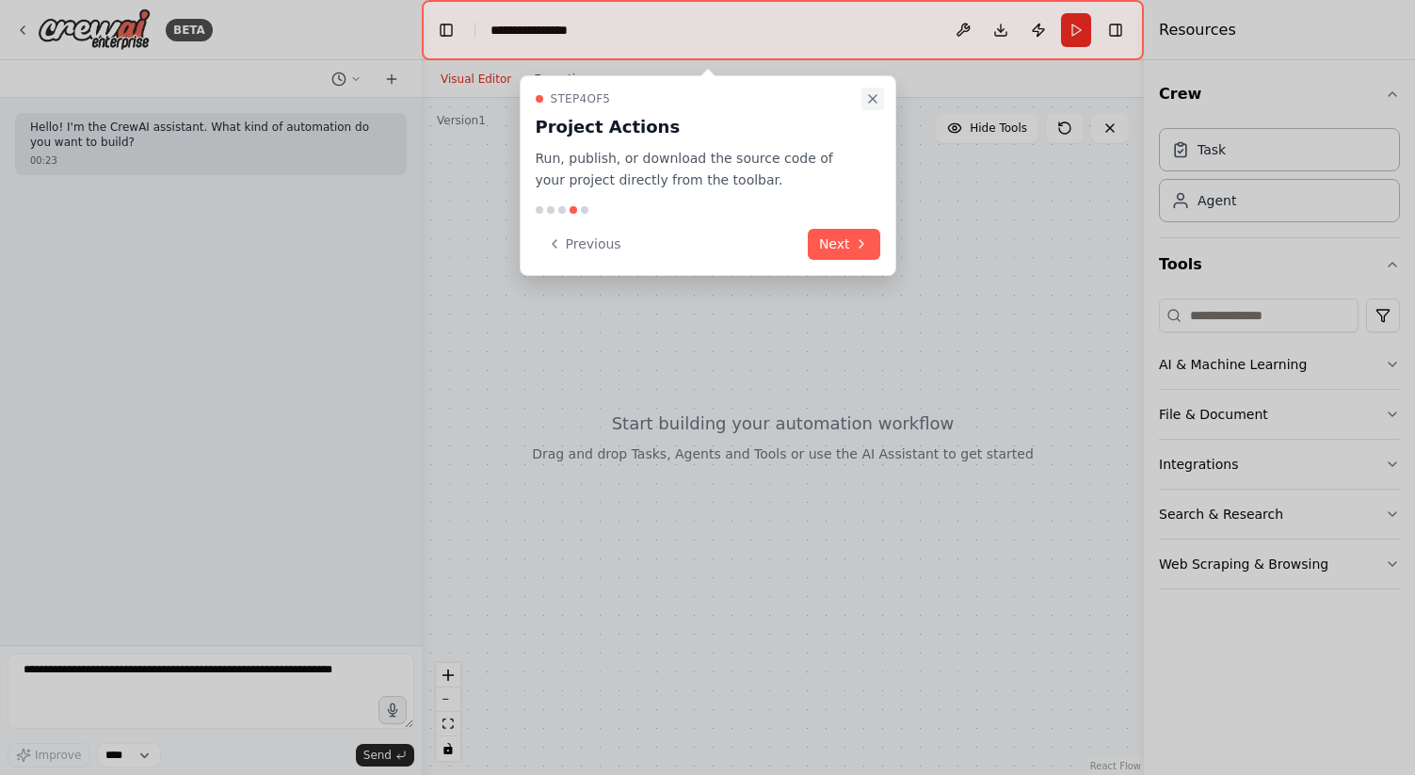
click at [873, 98] on icon "Close walkthrough" at bounding box center [873, 99] width 8 height 8
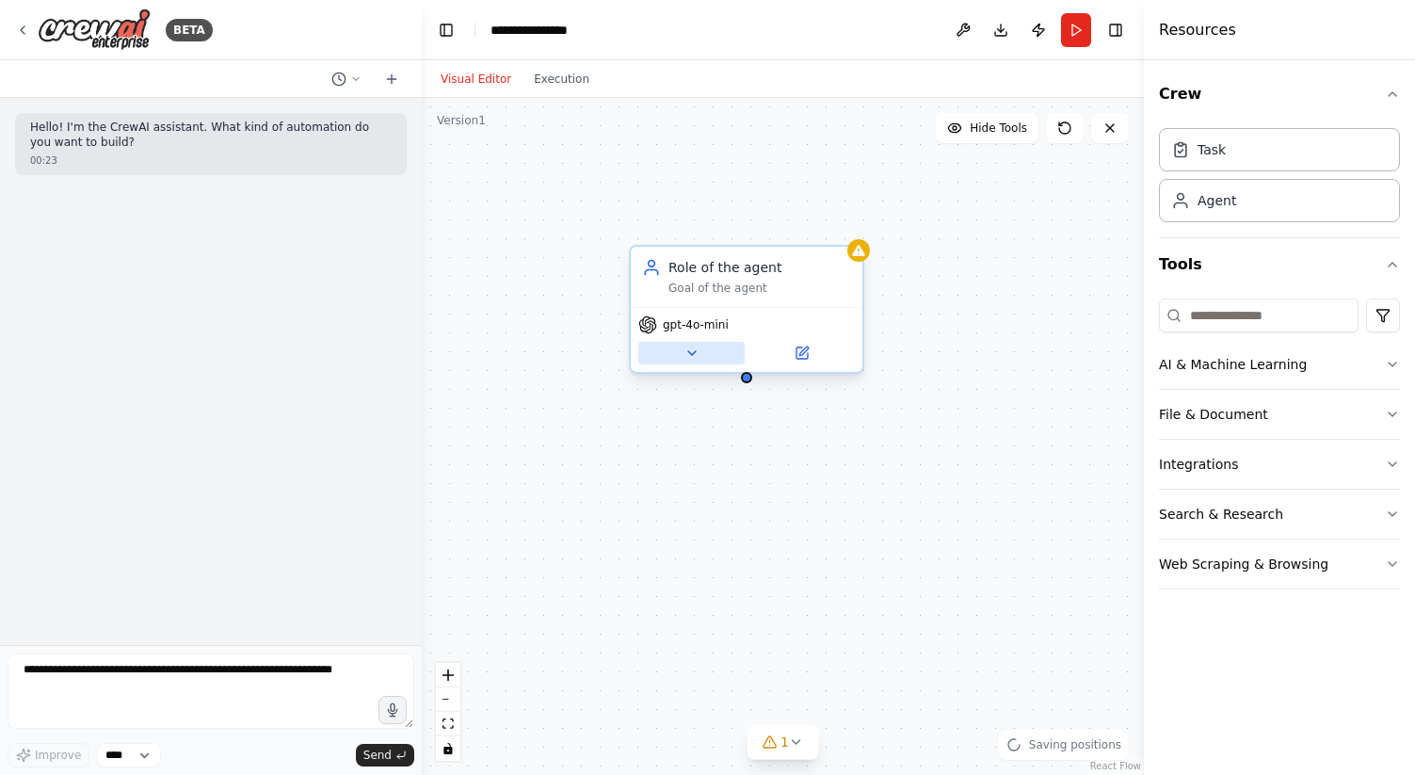
click at [690, 356] on icon at bounding box center [691, 352] width 15 height 15
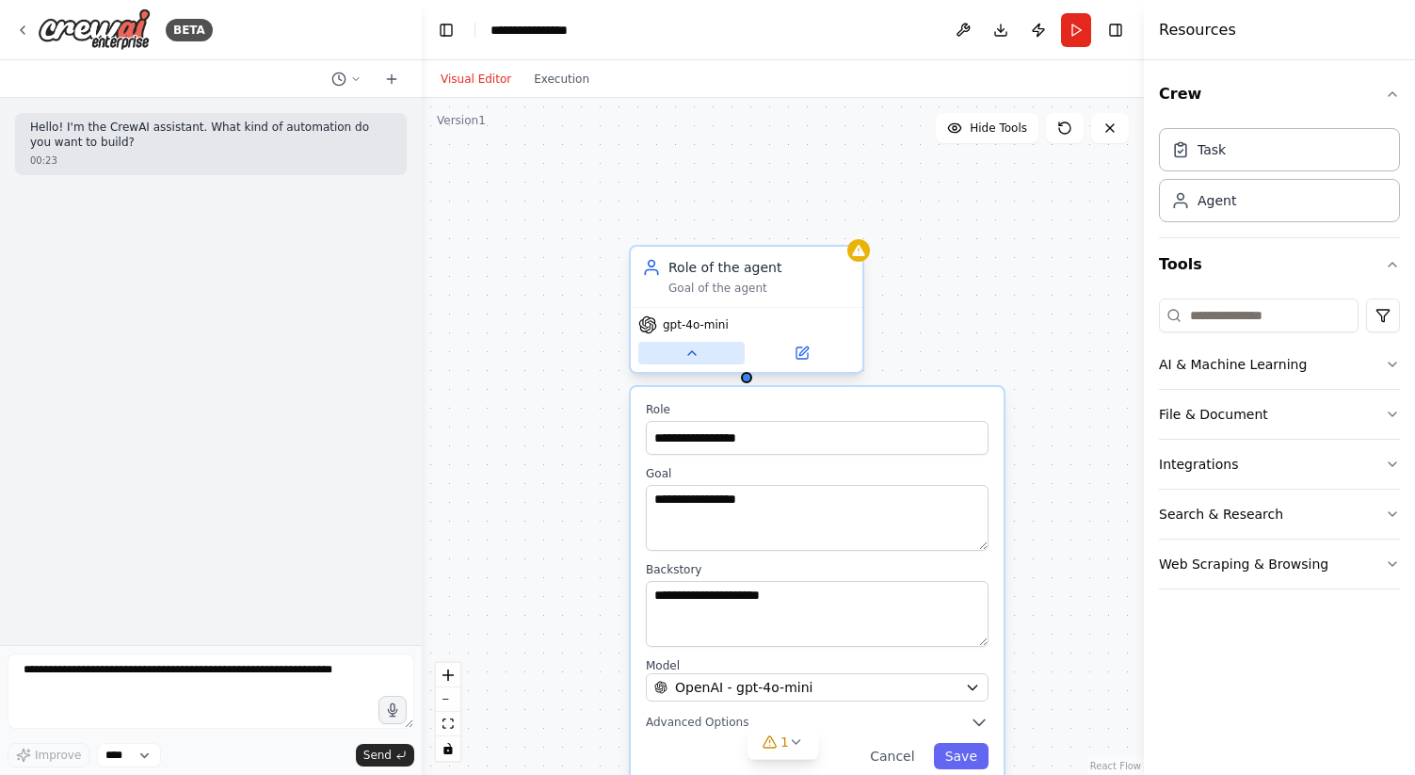
click at [684, 359] on icon at bounding box center [691, 352] width 15 height 15
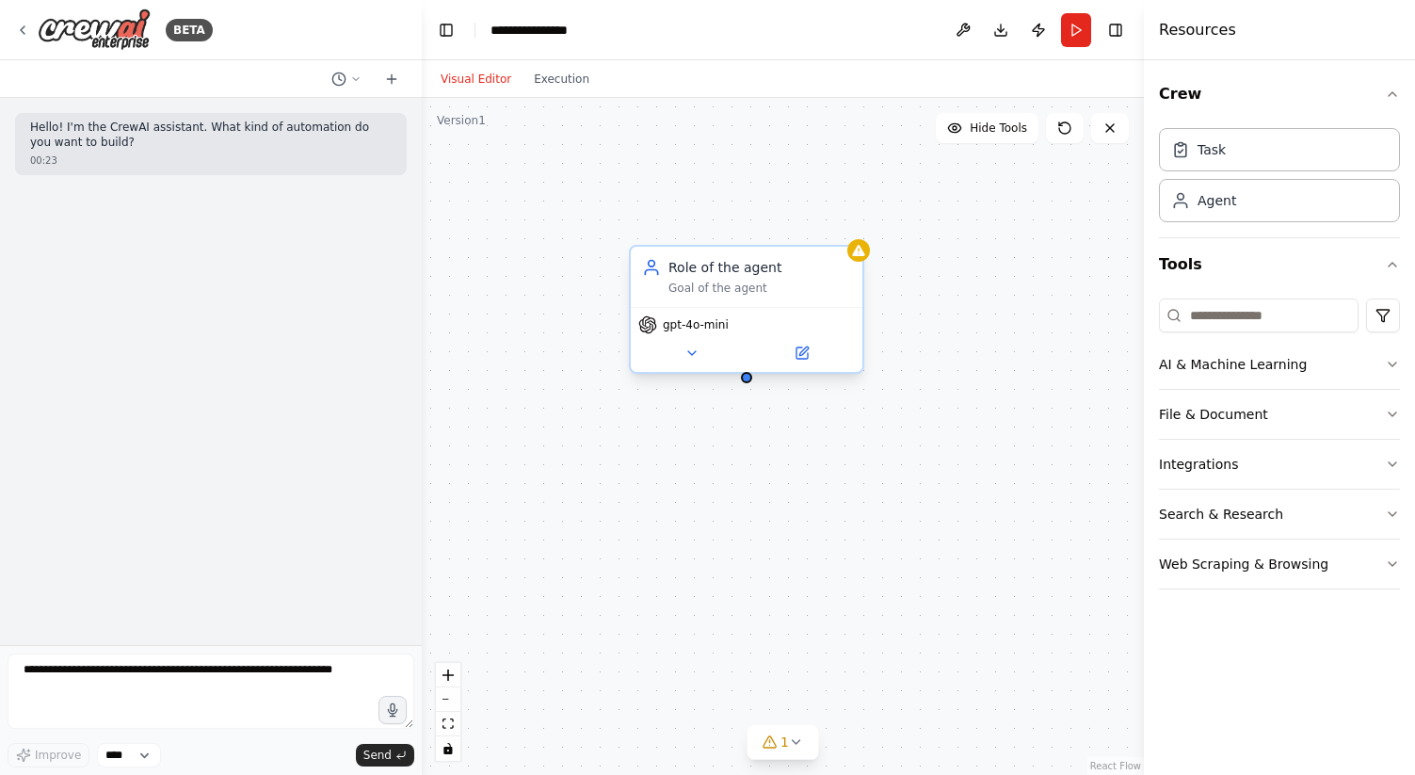
click at [706, 322] on span "gpt-4o-mini" at bounding box center [696, 324] width 66 height 15
click at [697, 357] on icon at bounding box center [691, 352] width 15 height 15
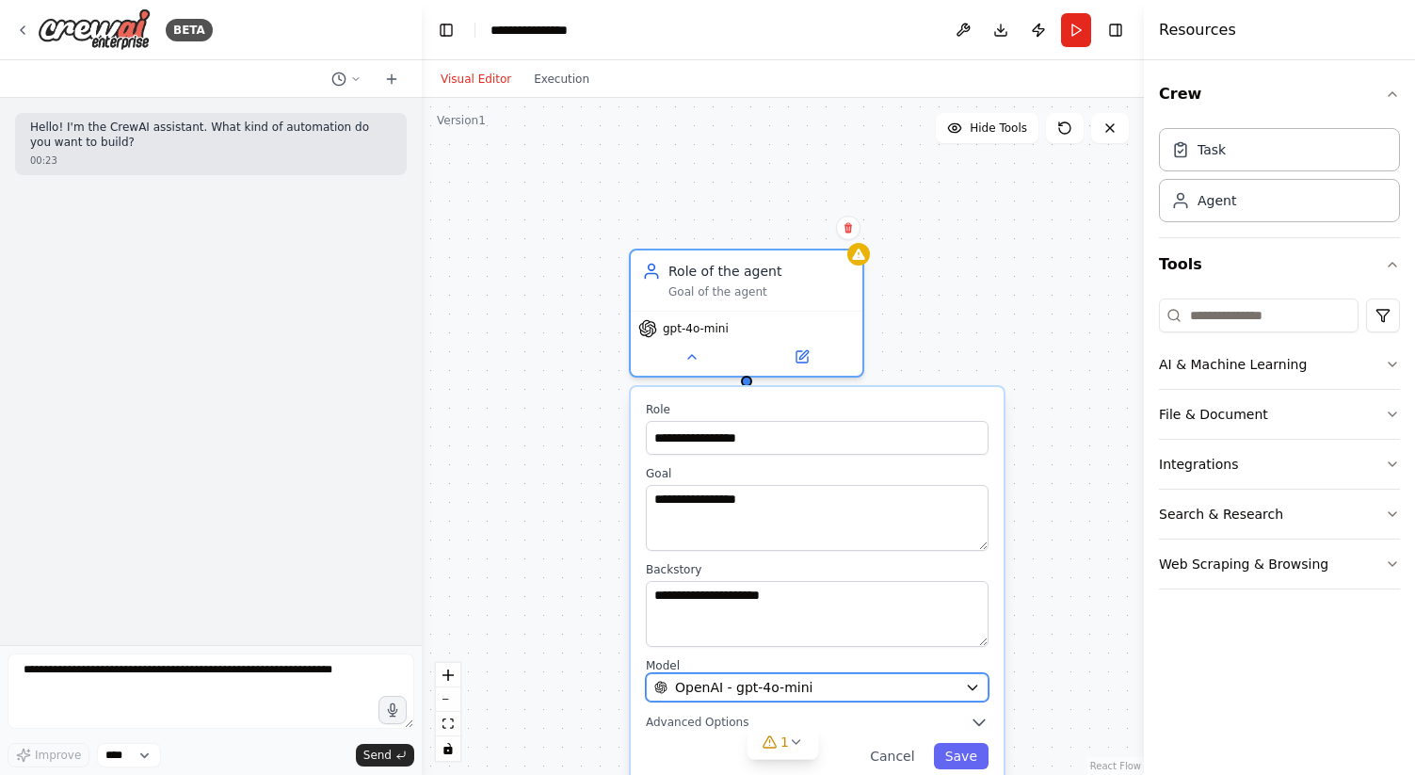
click at [762, 683] on span "OpenAI - gpt-4o-mini" at bounding box center [743, 687] width 137 height 19
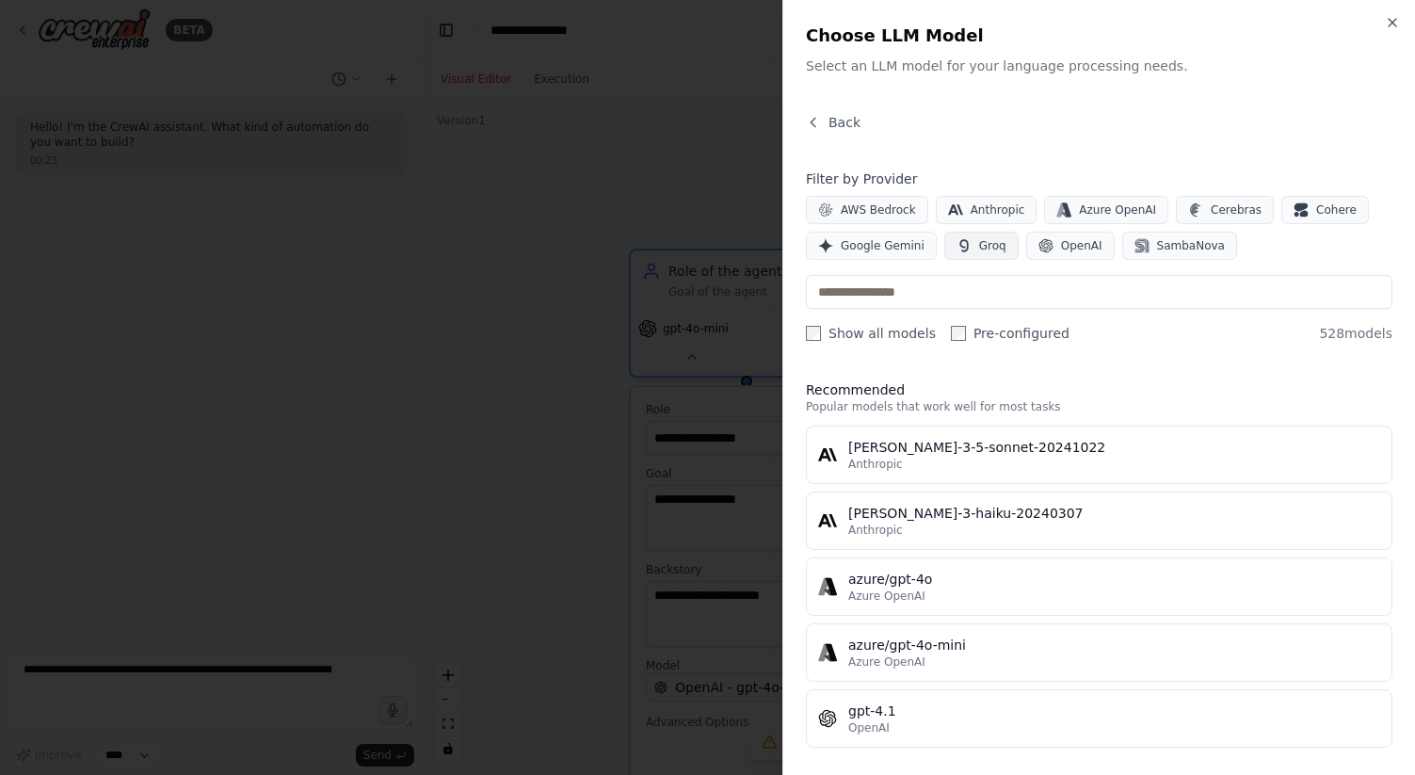
click at [963, 247] on icon "button" at bounding box center [963, 245] width 15 height 15
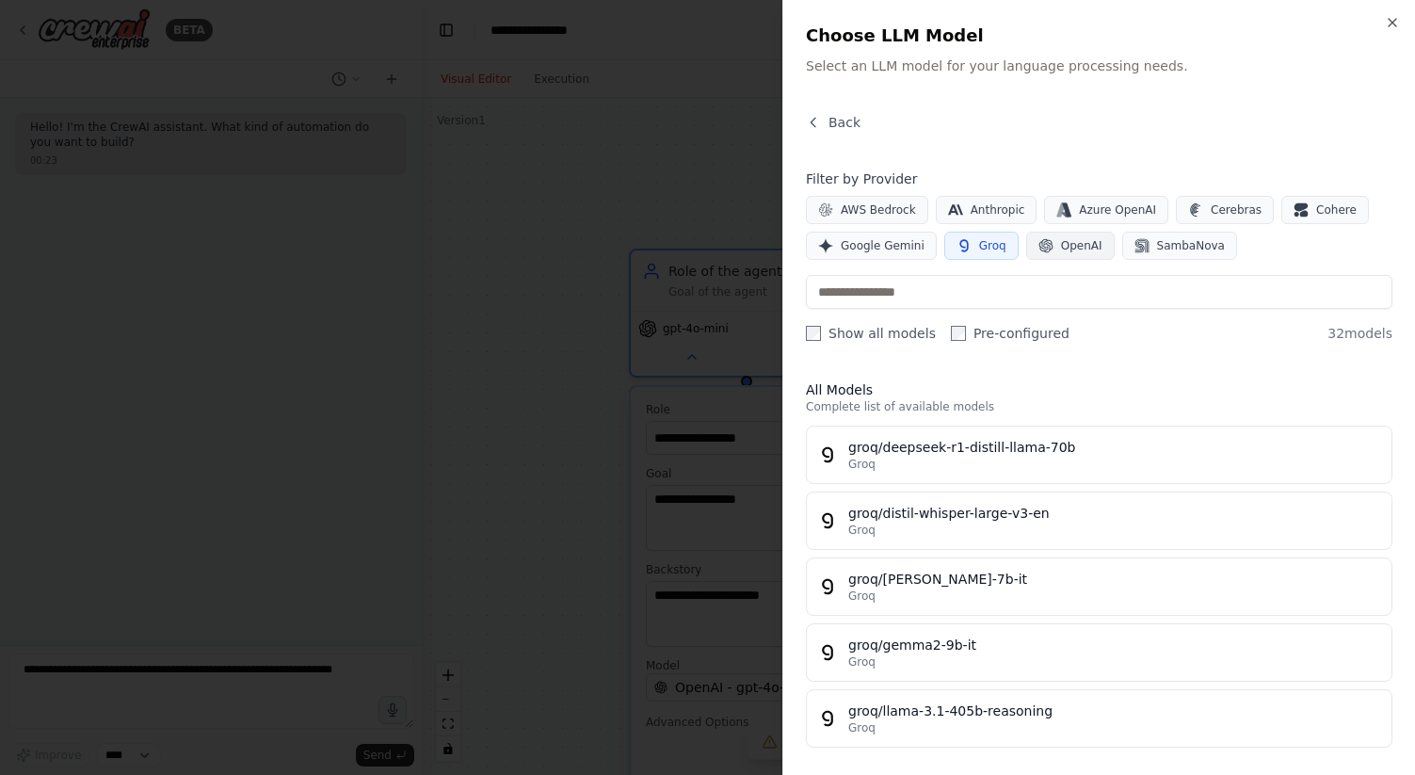
click at [1050, 244] on button "OpenAI" at bounding box center [1070, 246] width 88 height 28
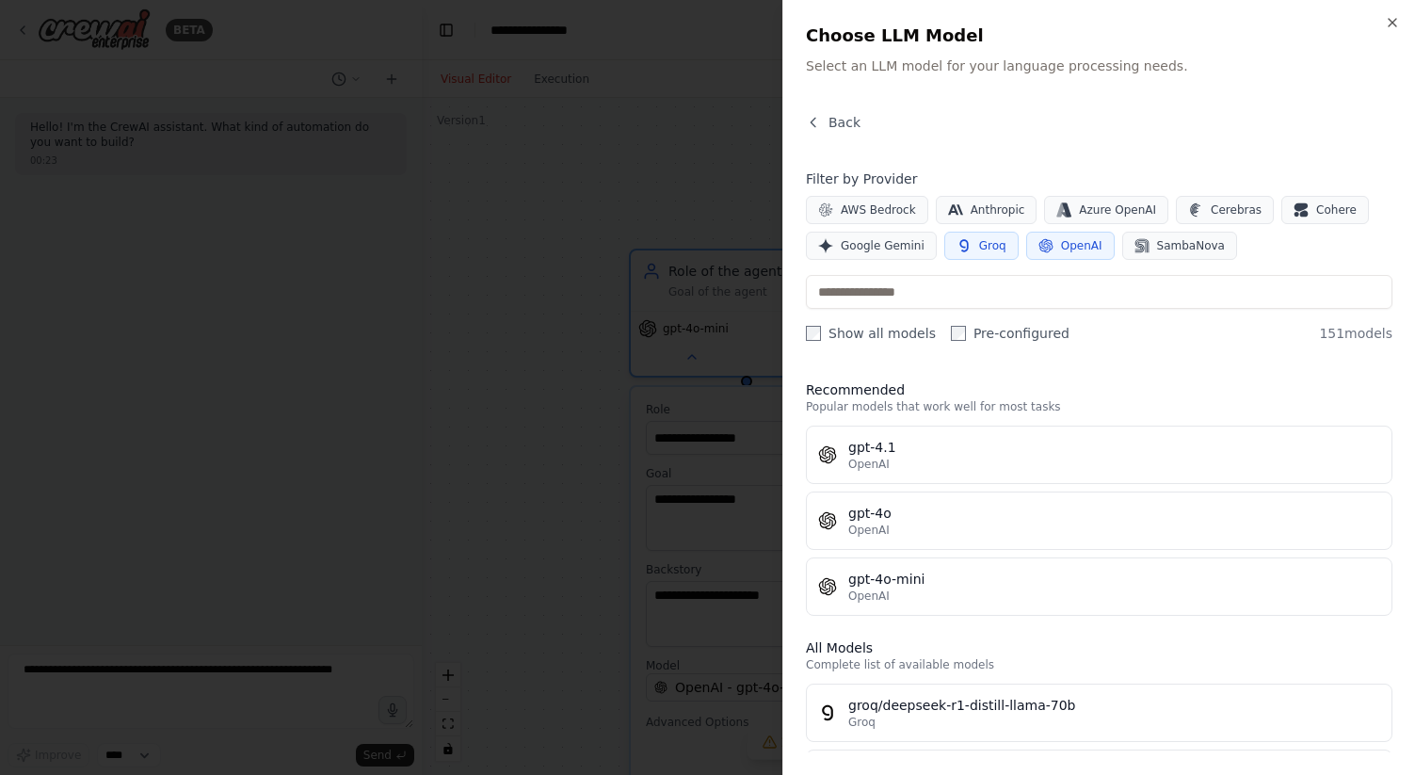
click at [984, 236] on button "Groq" at bounding box center [981, 246] width 74 height 28
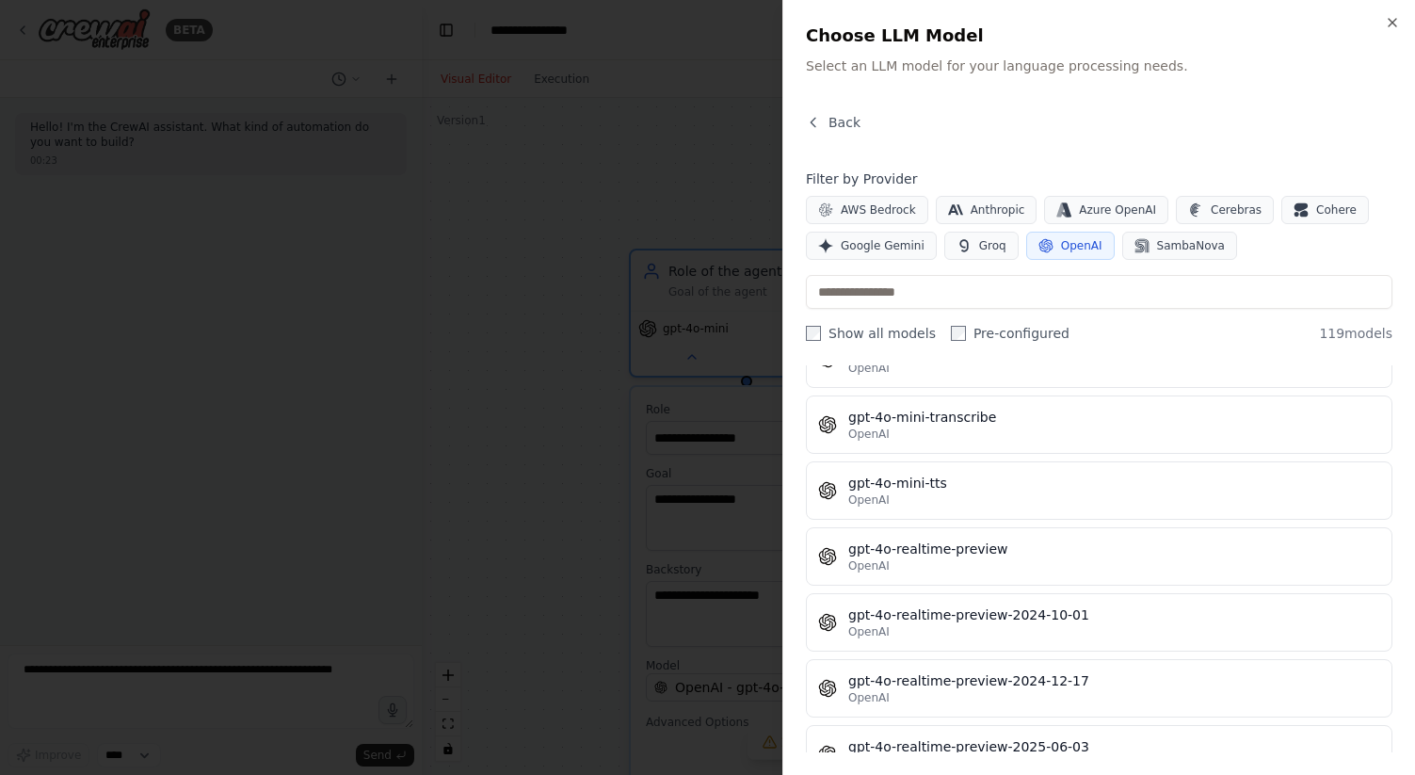
scroll to position [4256, 0]
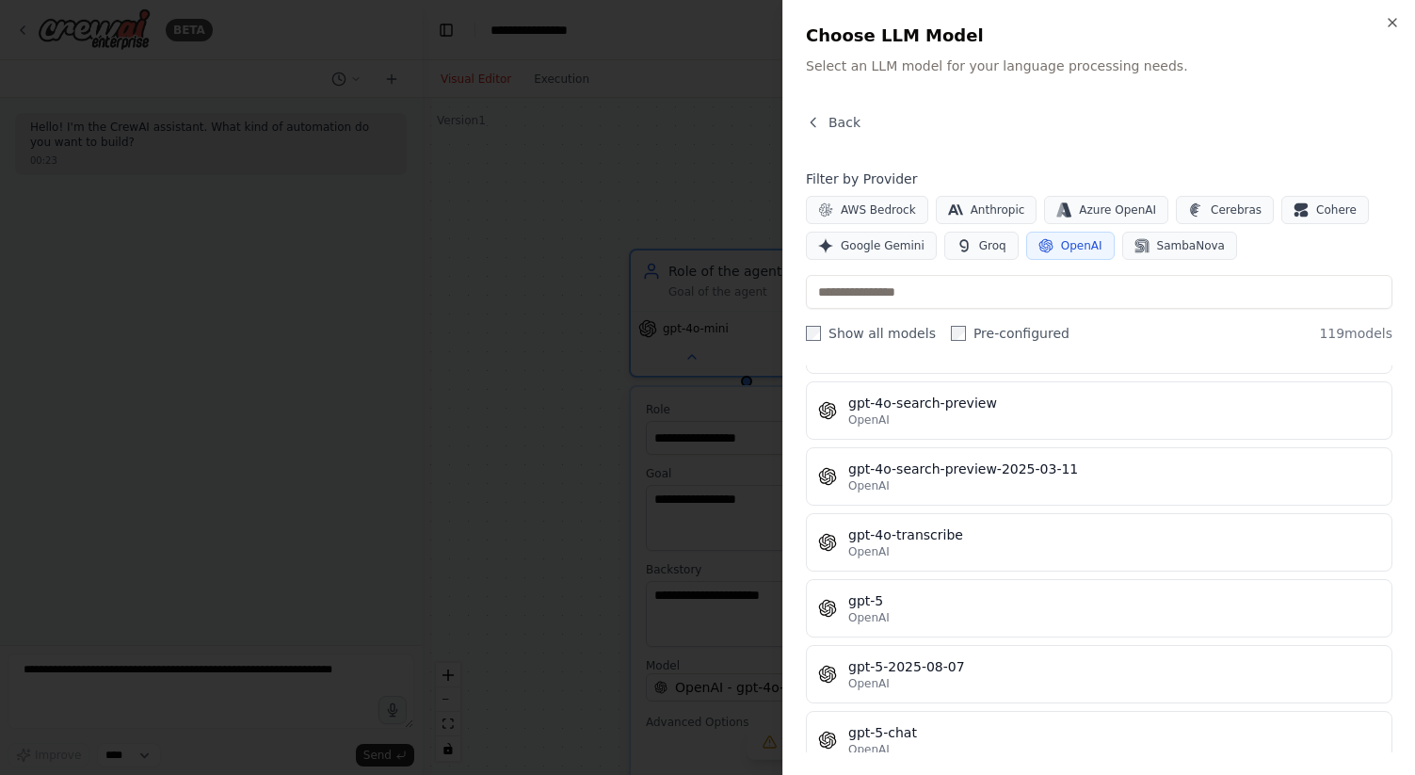
click at [535, 537] on div at bounding box center [707, 387] width 1415 height 775
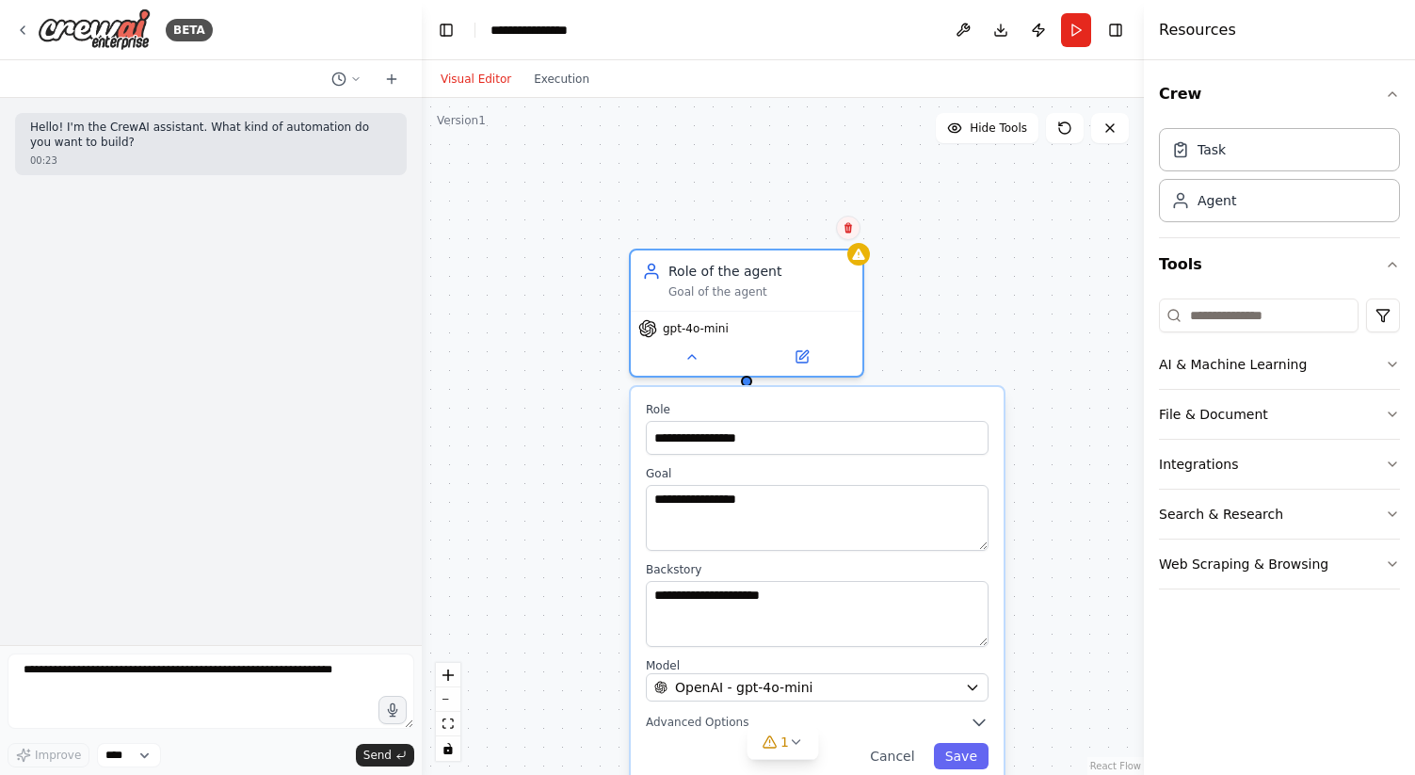
click at [851, 237] on button at bounding box center [848, 228] width 24 height 24
click at [848, 227] on icon at bounding box center [847, 227] width 11 height 11
click at [848, 227] on icon at bounding box center [848, 228] width 8 height 10
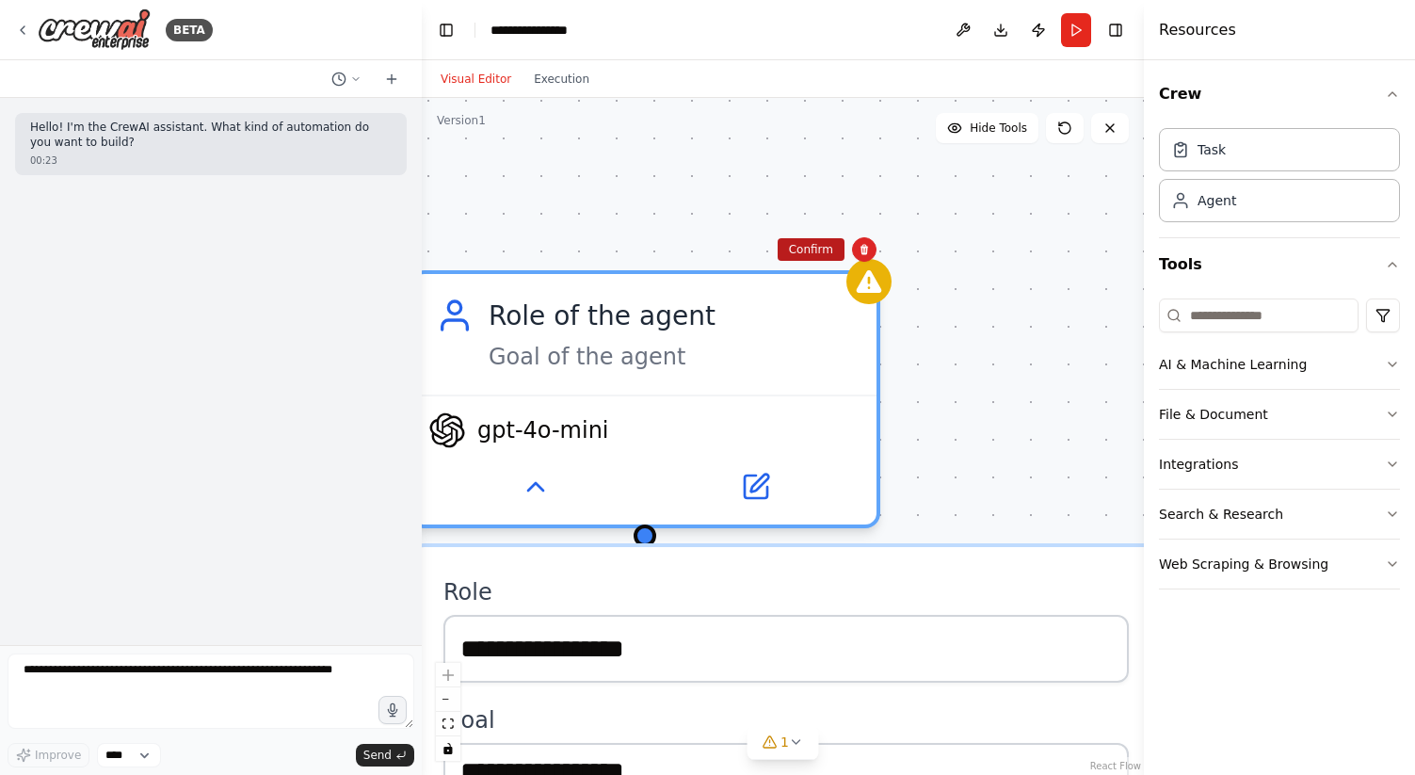
click at [811, 250] on button "Confirm" at bounding box center [811, 249] width 67 height 23
click at [811, 258] on button "Confirm" at bounding box center [811, 250] width 67 height 23
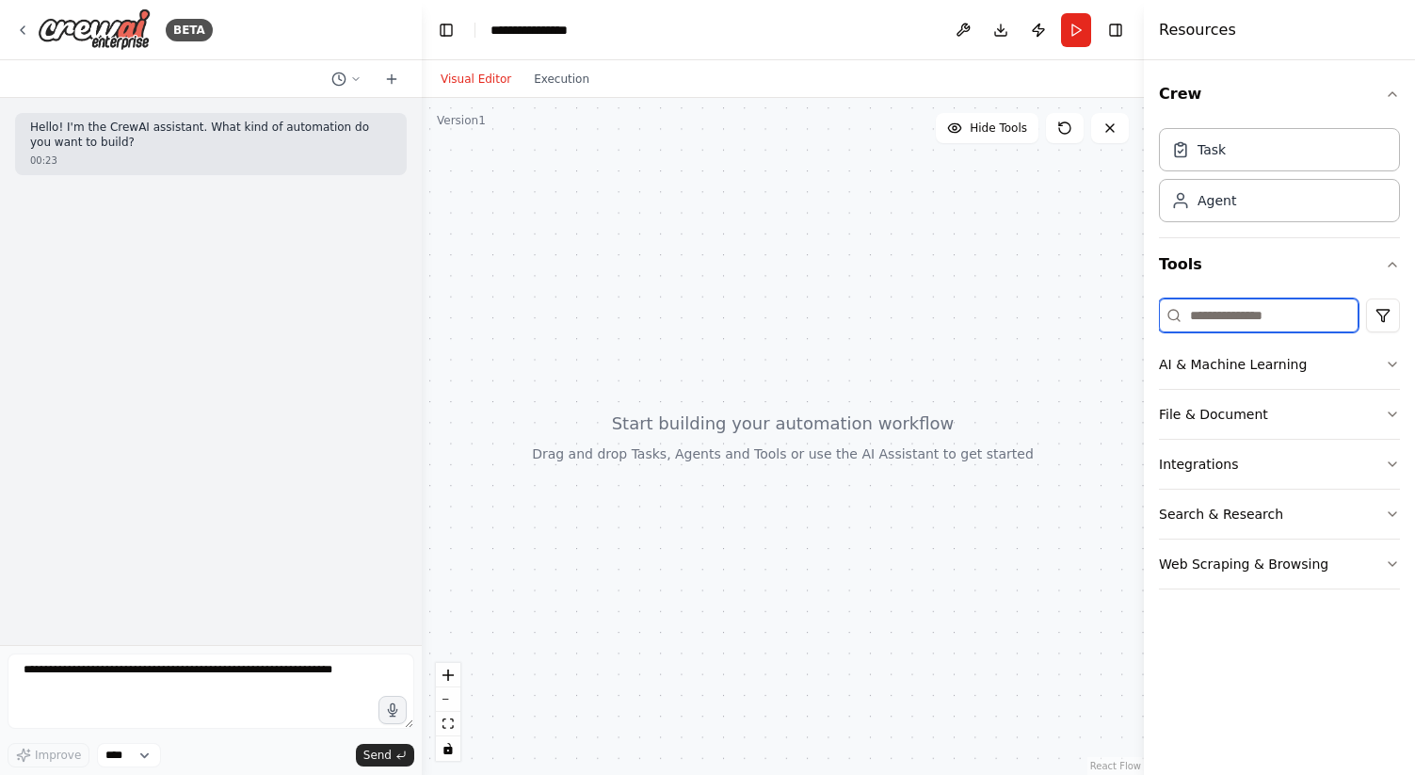
click at [1223, 315] on input at bounding box center [1259, 315] width 200 height 34
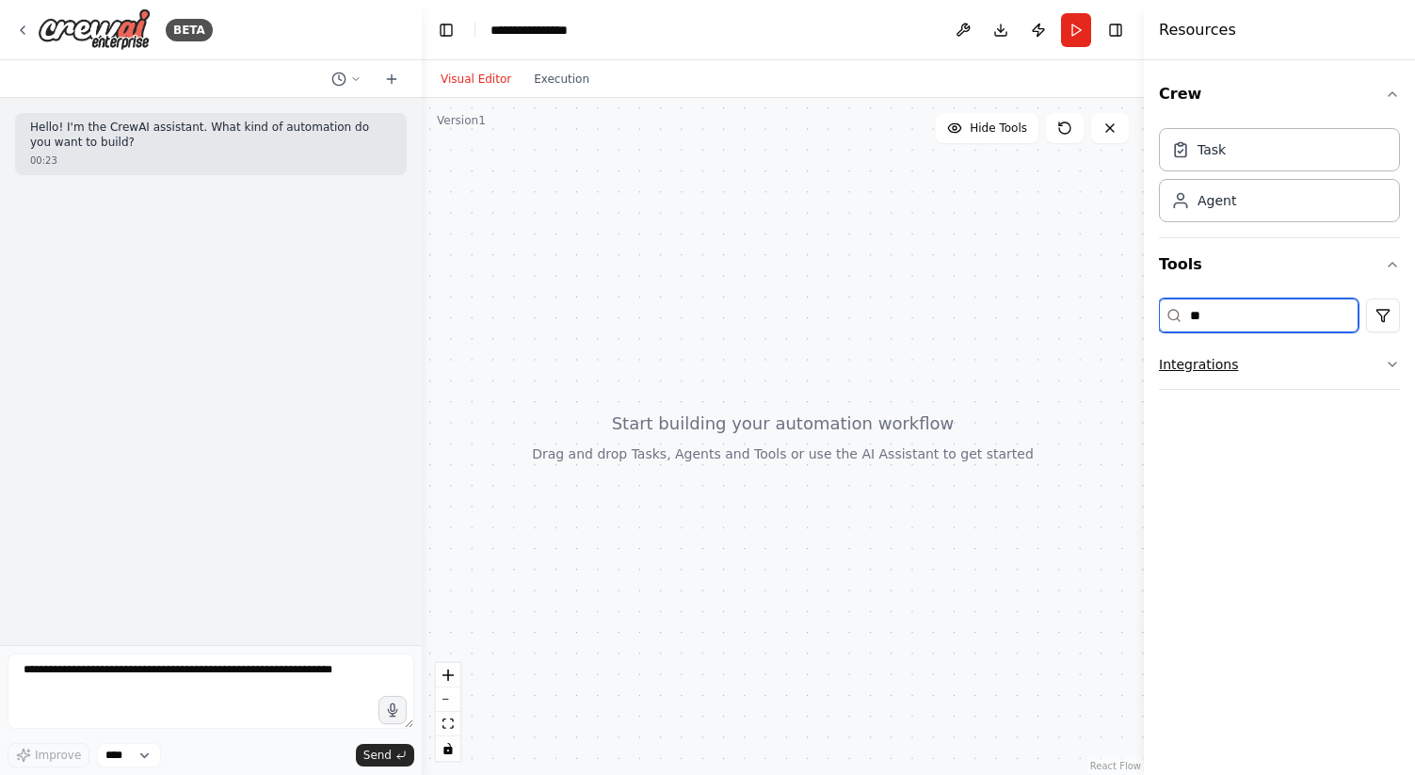
type input "**"
click at [1205, 366] on button "Integrations" at bounding box center [1279, 364] width 241 height 49
click at [1238, 323] on input "**" at bounding box center [1259, 315] width 200 height 34
type input "***"
